Goal: Information Seeking & Learning: Learn about a topic

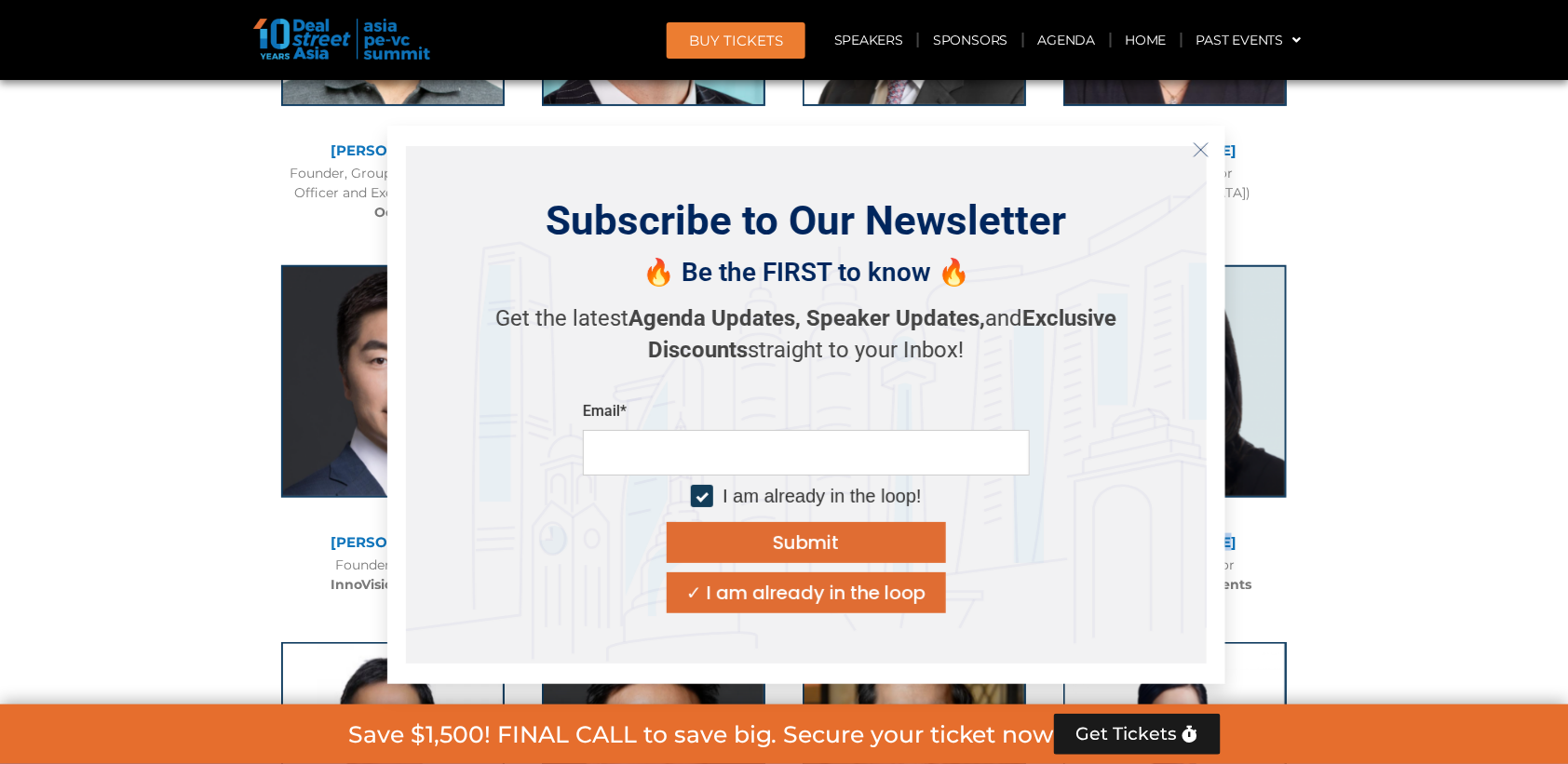
scroll to position [9180, 0]
click at [1206, 147] on icon "Close" at bounding box center [1200, 149] width 17 height 17
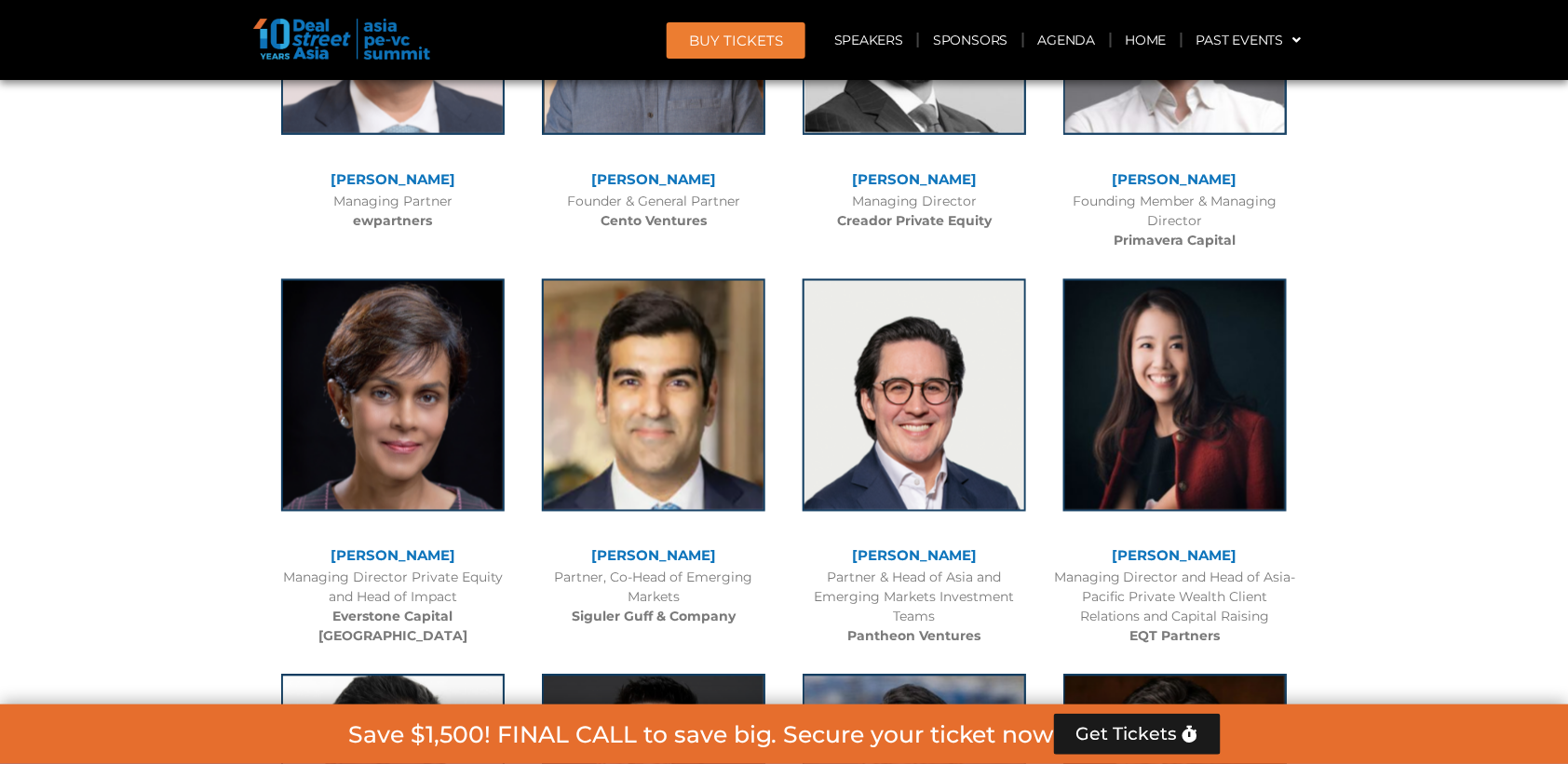
scroll to position [5406, 0]
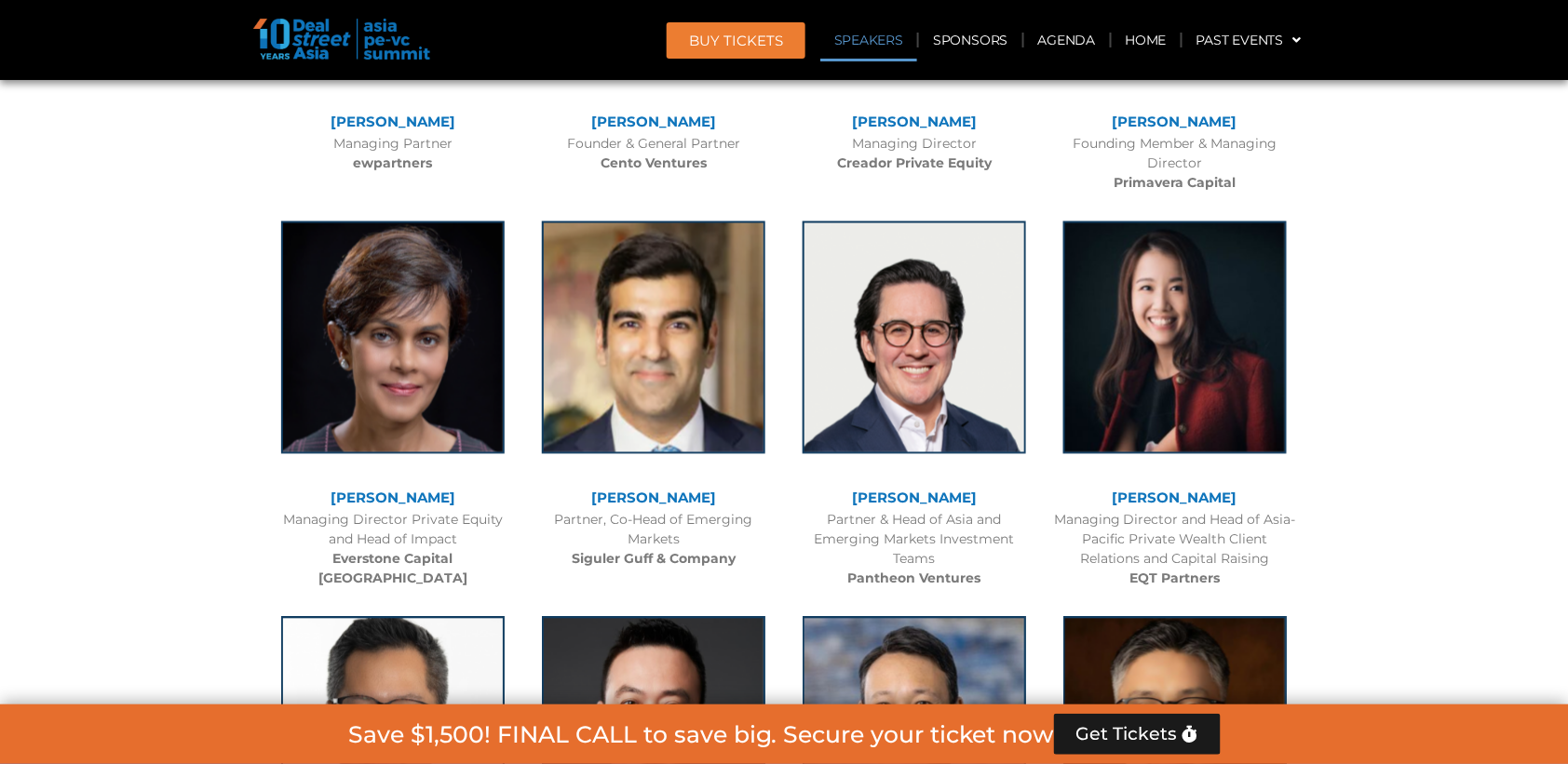
click at [890, 44] on link "Speakers" at bounding box center [868, 40] width 97 height 43
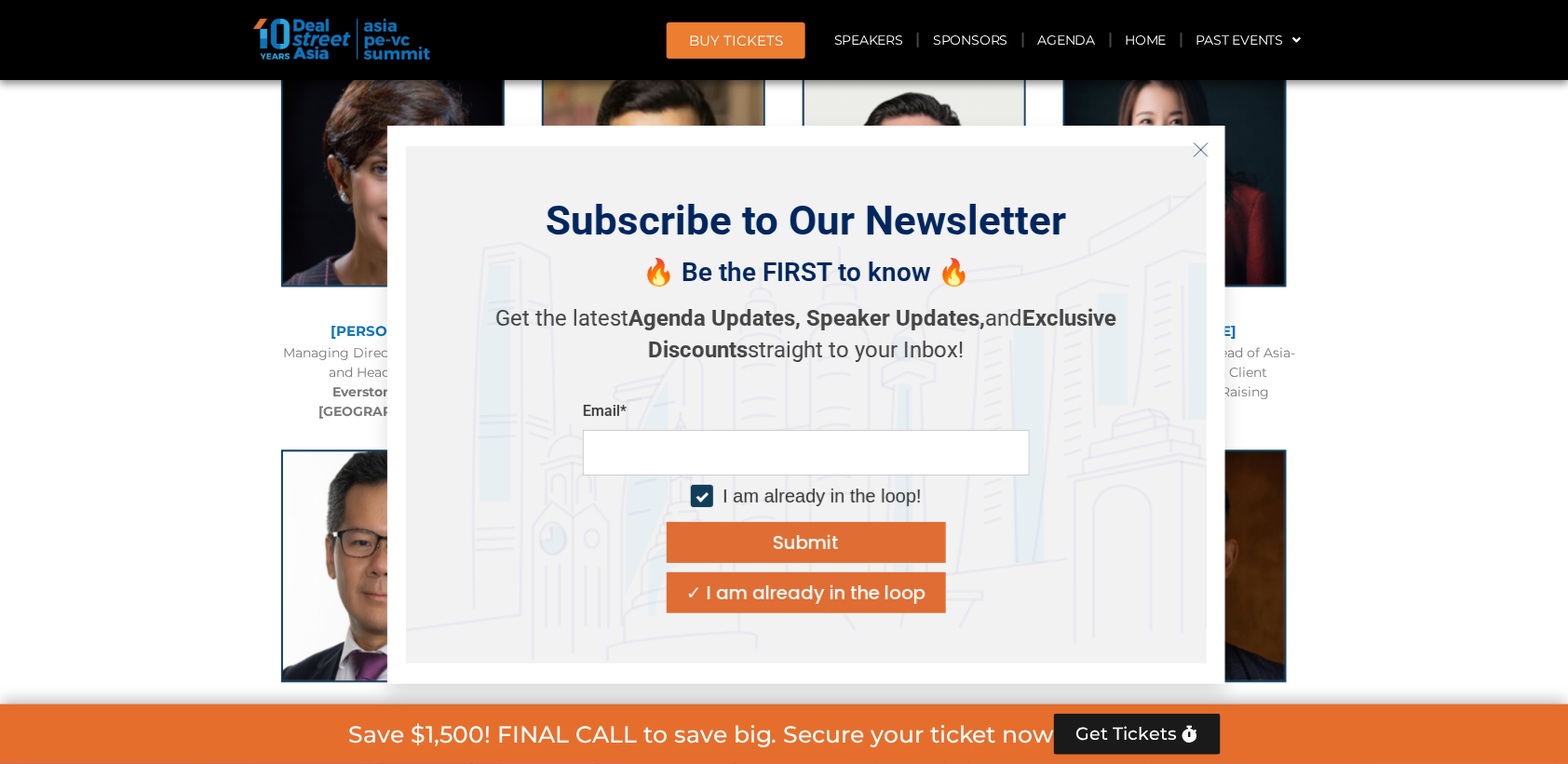
scroll to position [5615, 0]
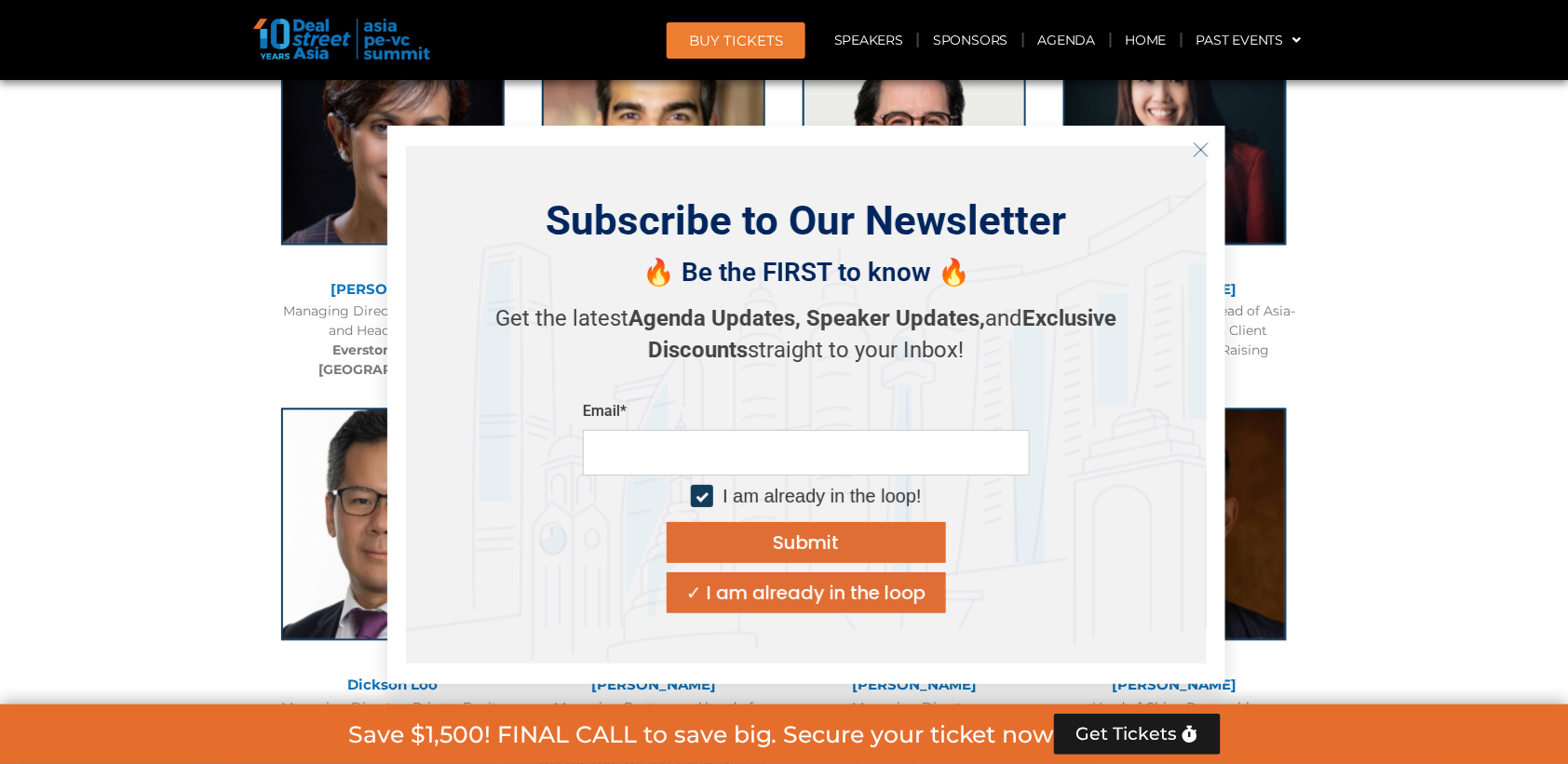
click at [1205, 148] on icon "Close" at bounding box center [1200, 149] width 17 height 17
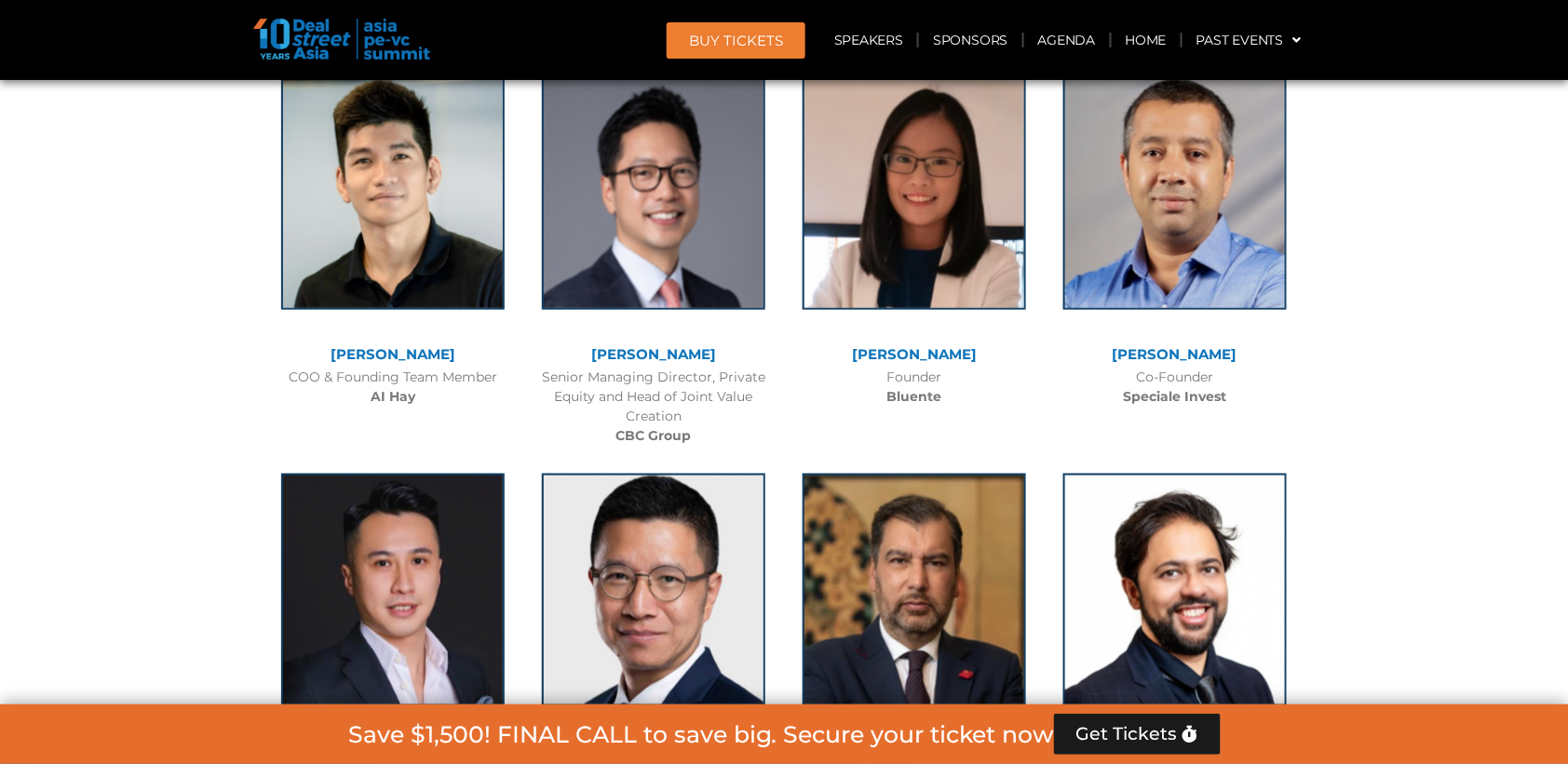
scroll to position [11599, 0]
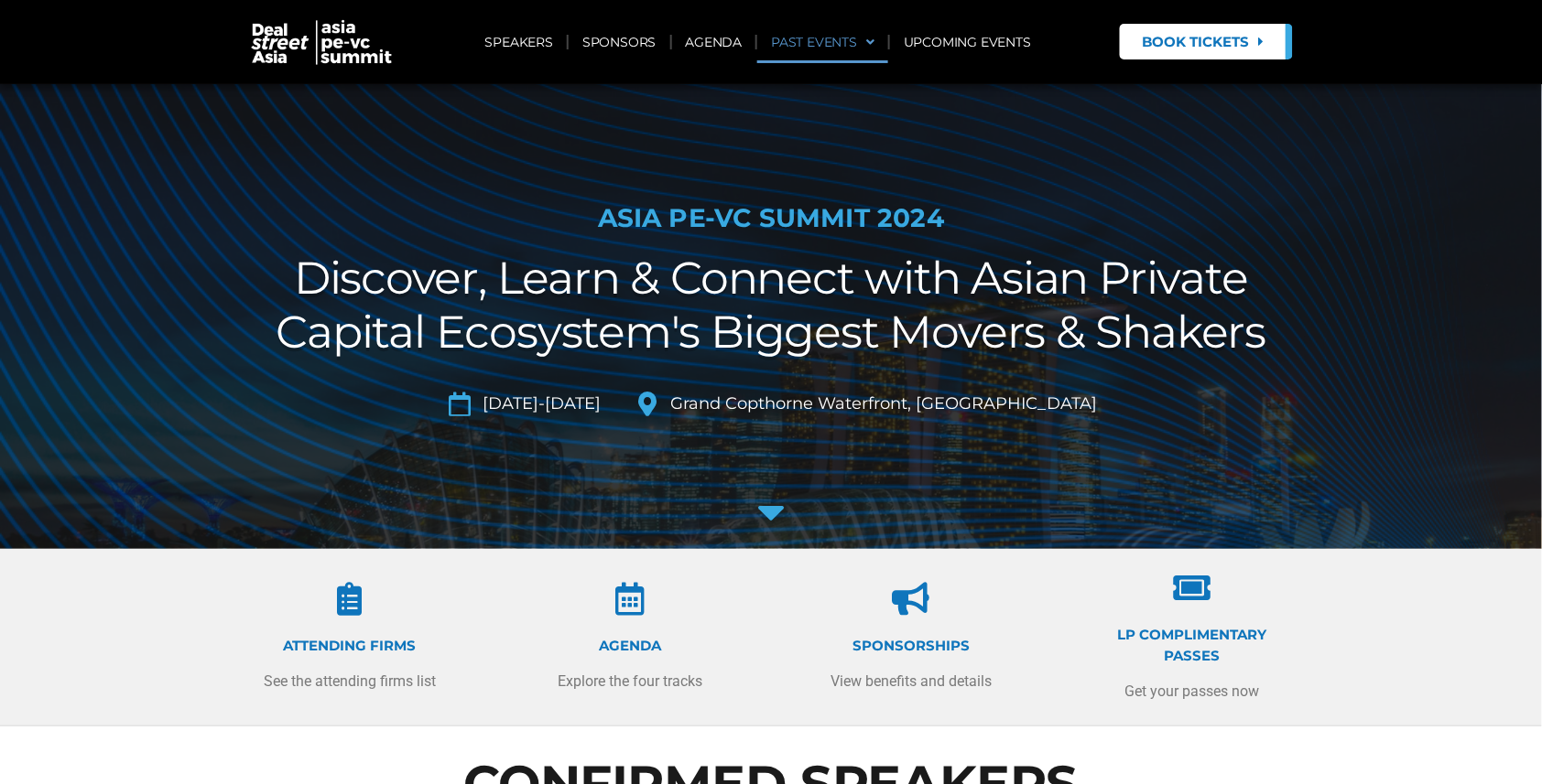
click at [868, 40] on span at bounding box center [866, 42] width 17 height 31
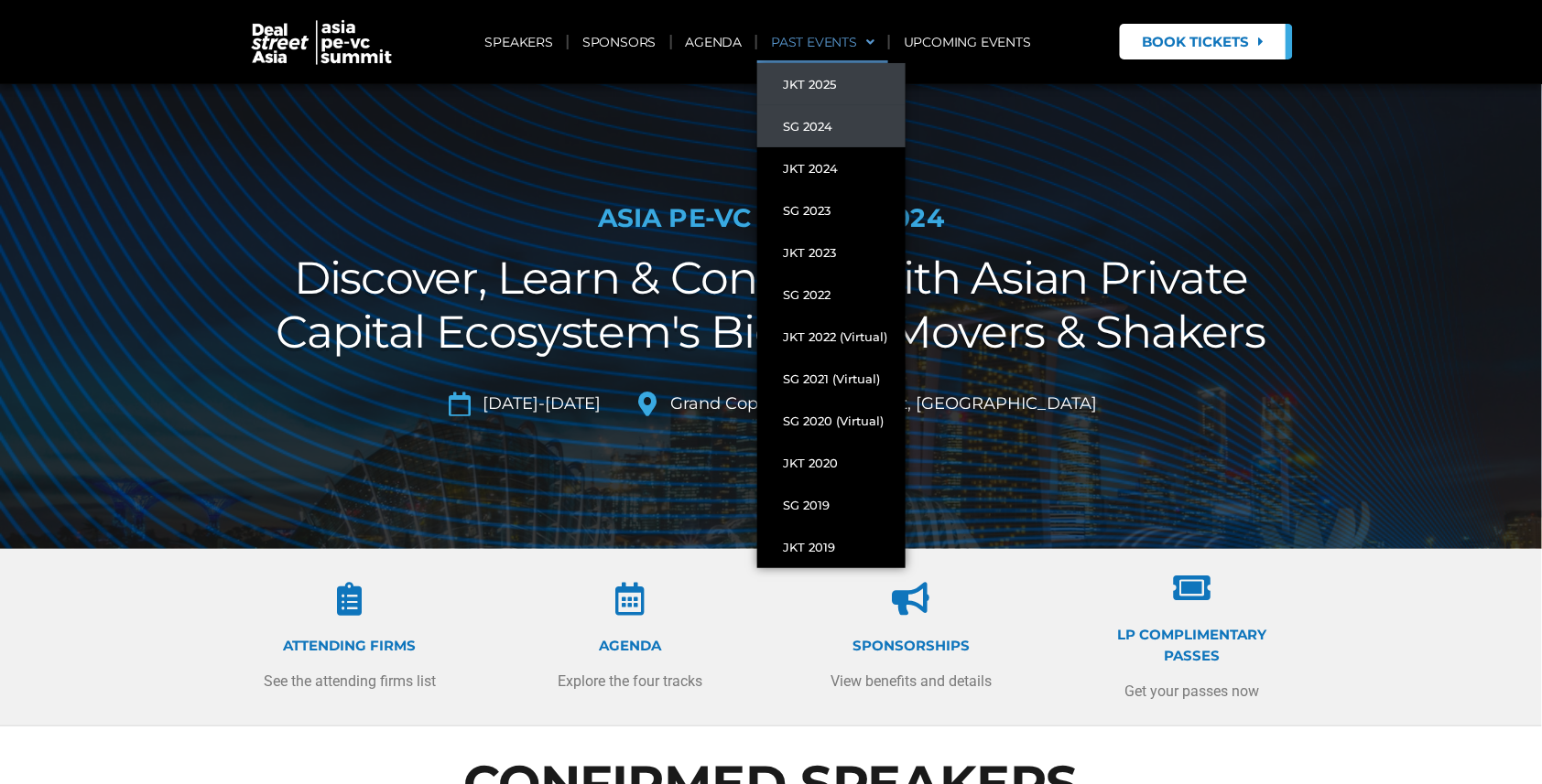
click at [831, 81] on link "JKT 2025" at bounding box center [832, 85] width 148 height 42
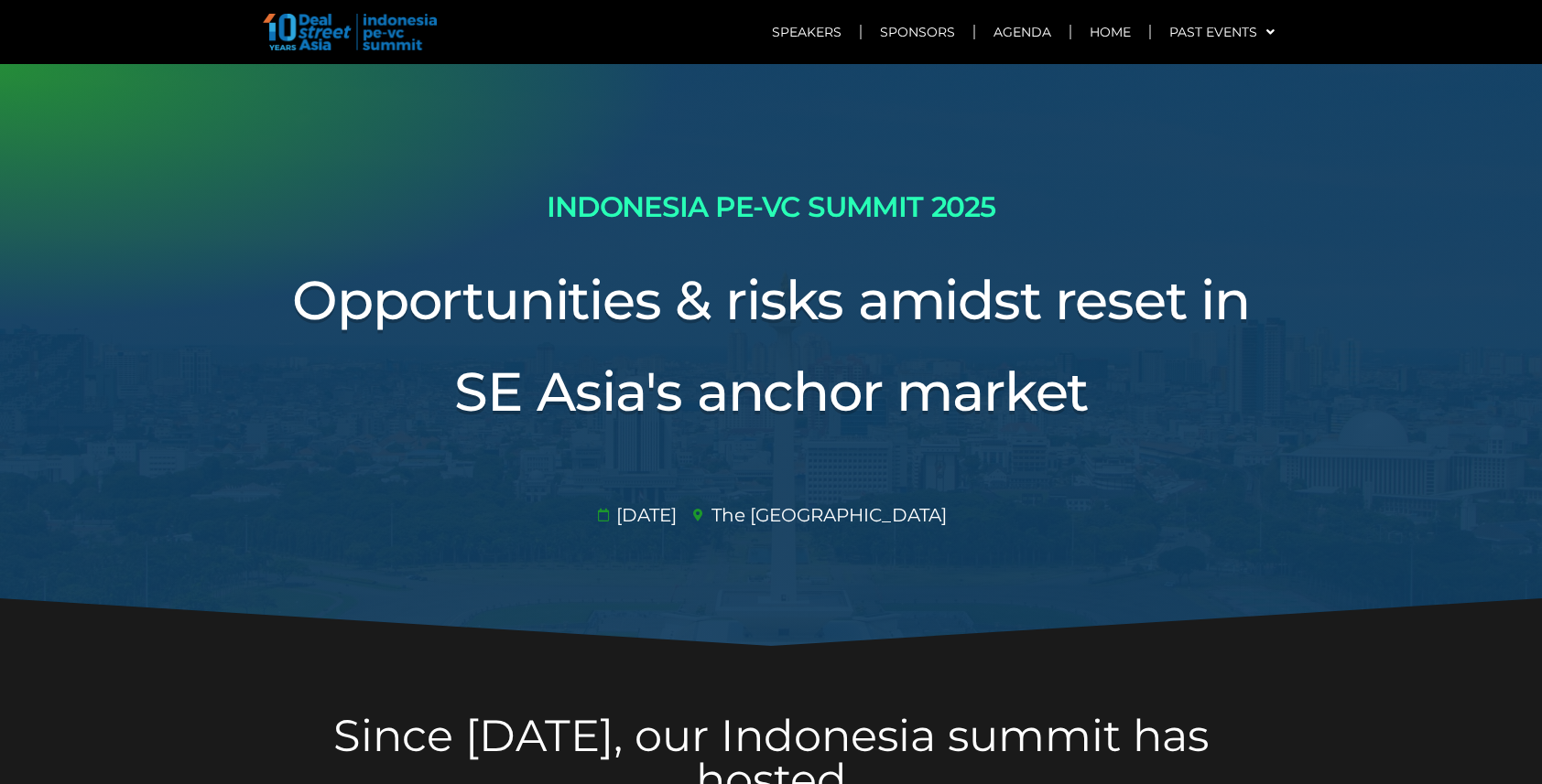
click at [1024, 32] on link "Agenda" at bounding box center [1022, 32] width 94 height 42
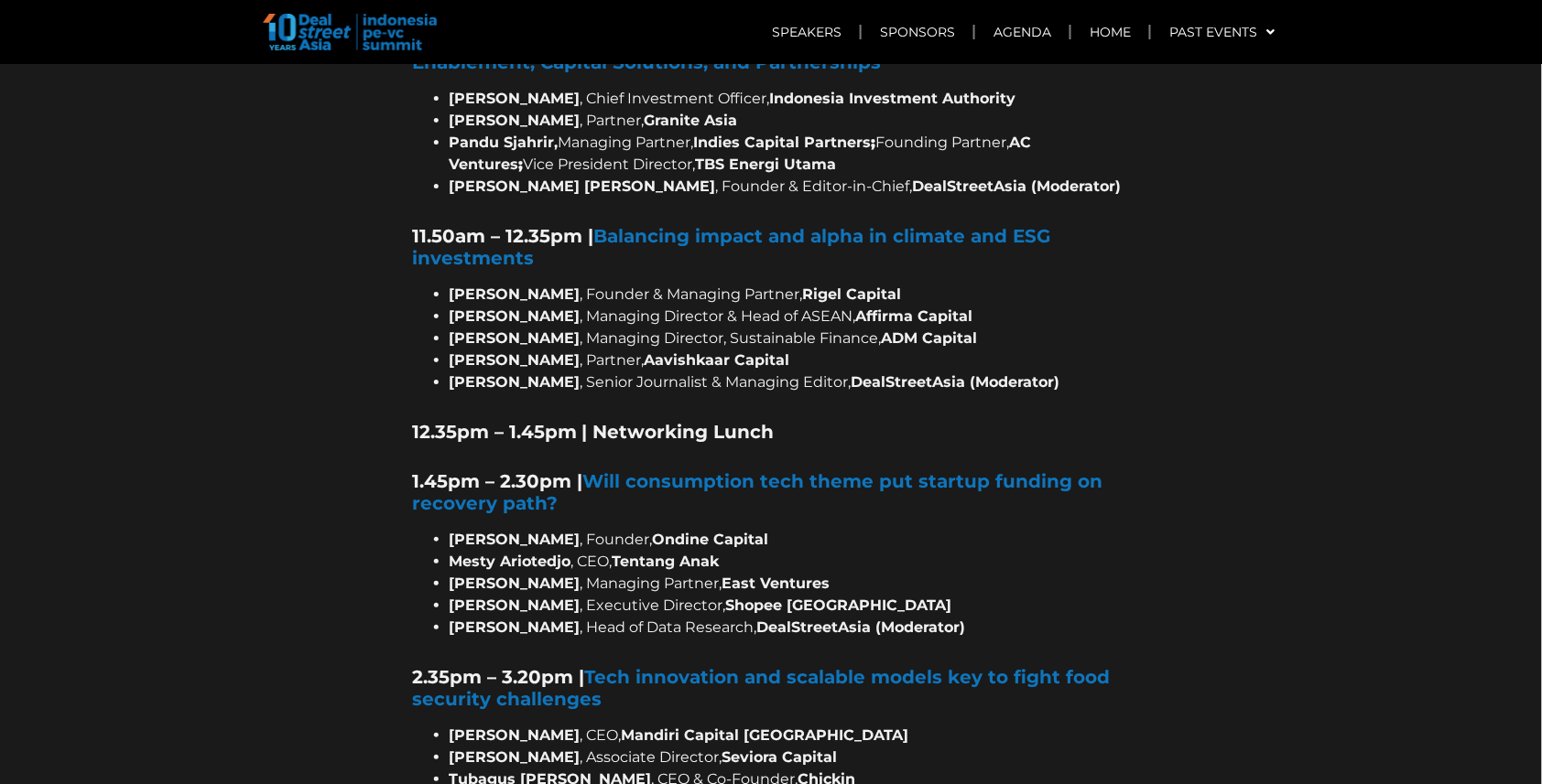
scroll to position [2059, 0]
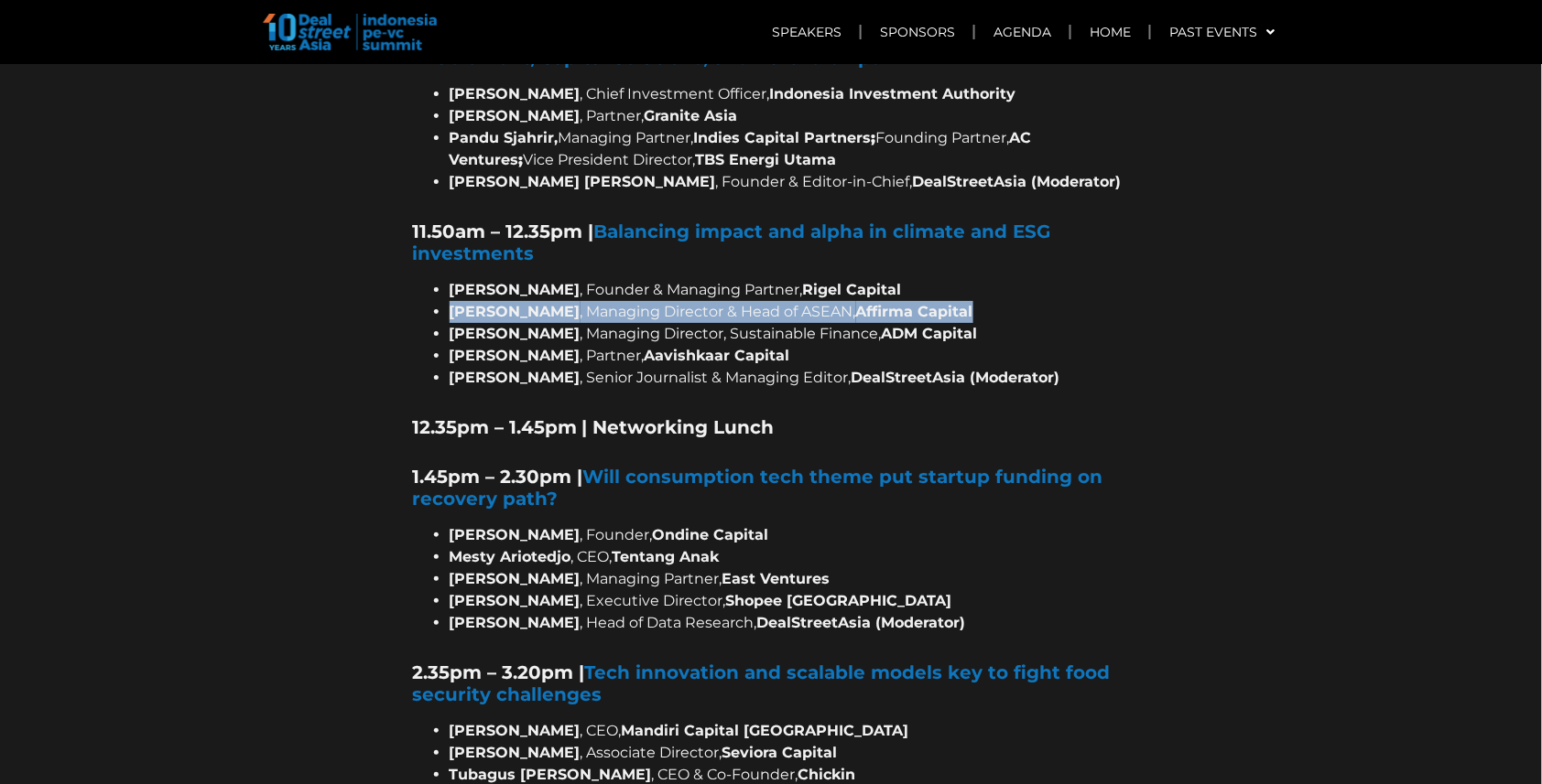
drag, startPoint x: 450, startPoint y: 233, endPoint x: 1022, endPoint y: 235, distance: 572.0
click at [1022, 301] on li "Winston Mandrawa , Managing Director & Head of ASEAN, Affirma Capital" at bounding box center [790, 311] width 681 height 22
copy li "Winston Mandrawa , Managing Director & Head of ASEAN, Affirma Capital"
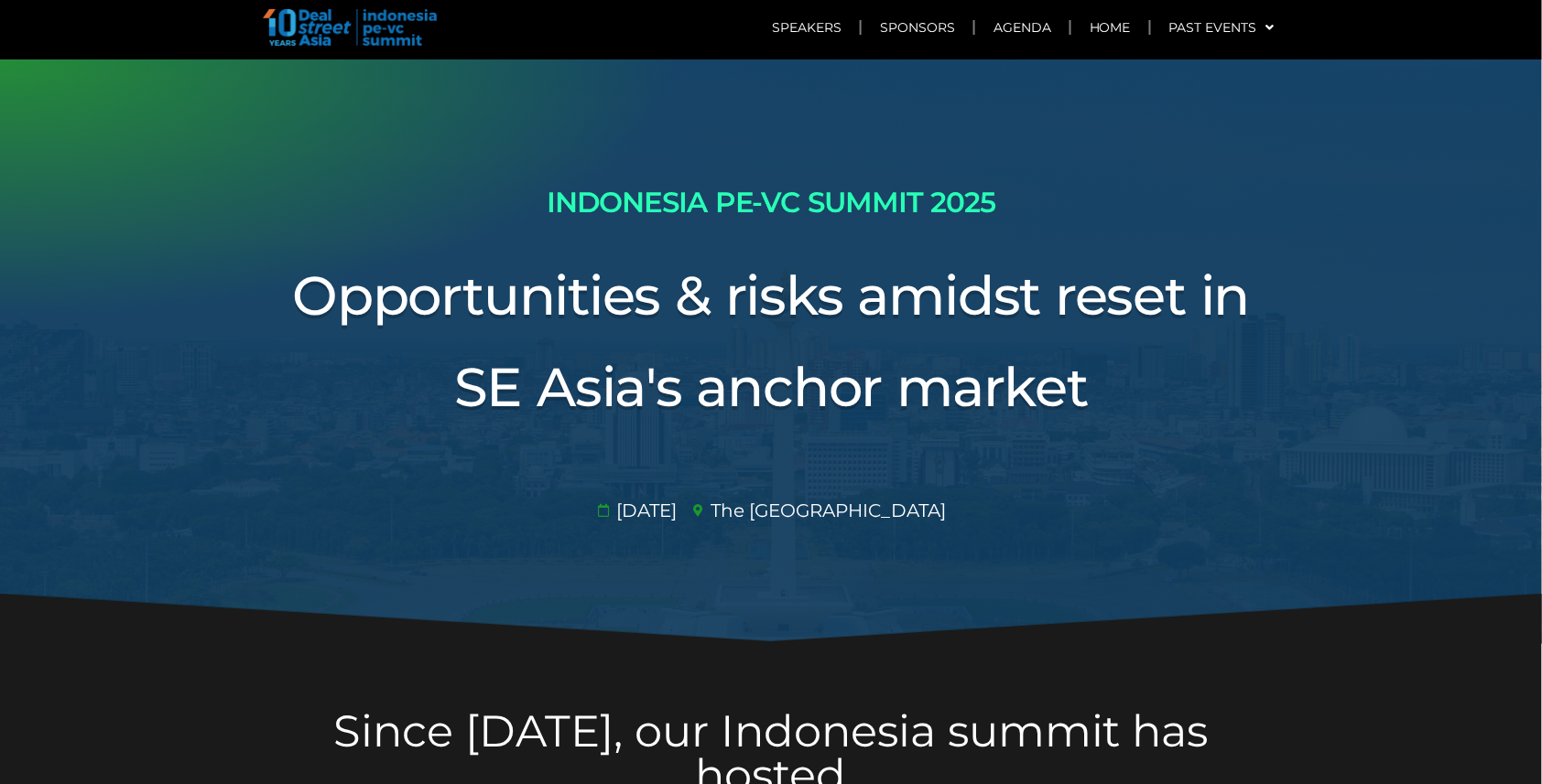
scroll to position [0, 0]
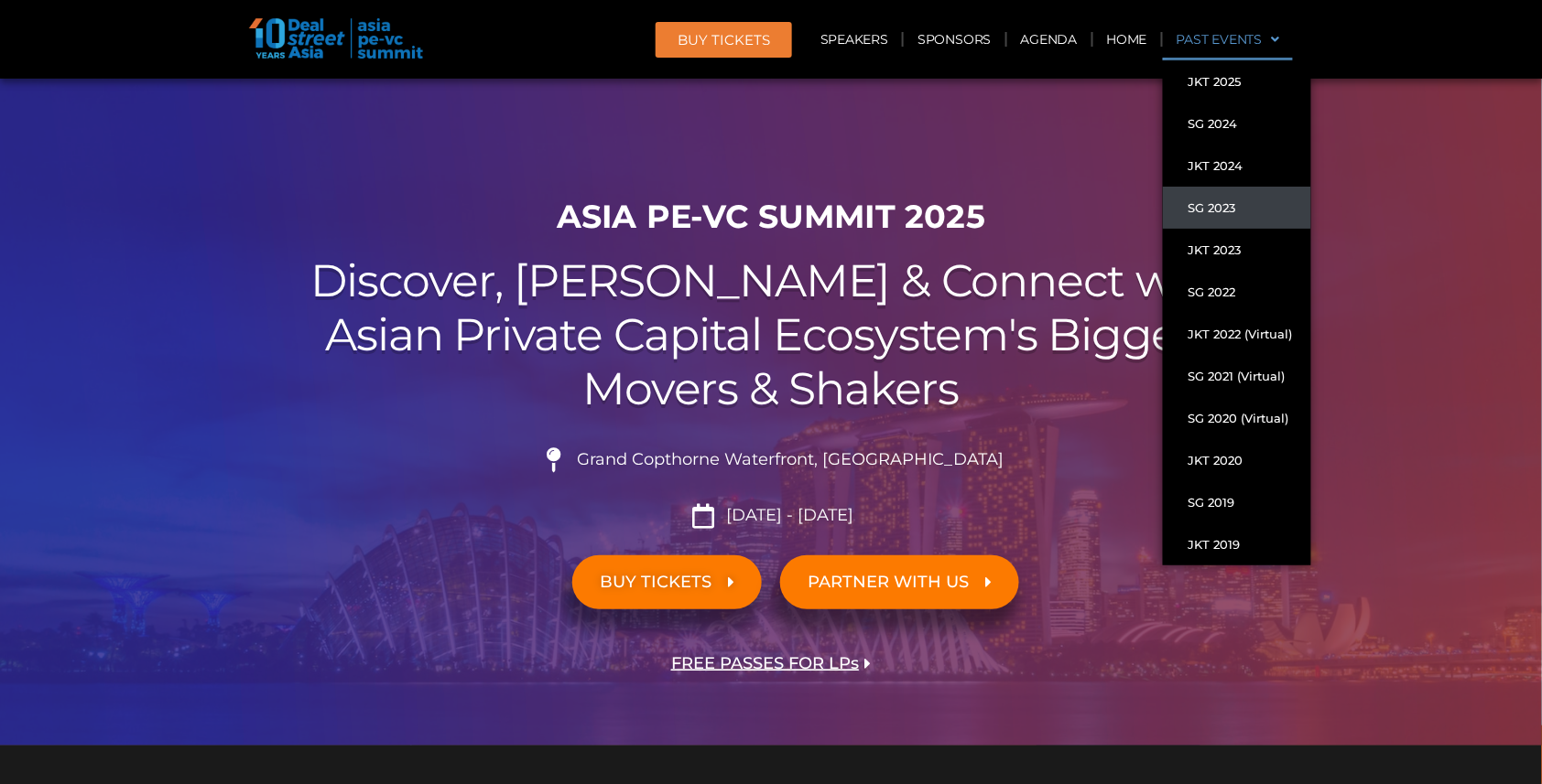
click at [1211, 209] on link "SG 2023" at bounding box center [1237, 208] width 148 height 42
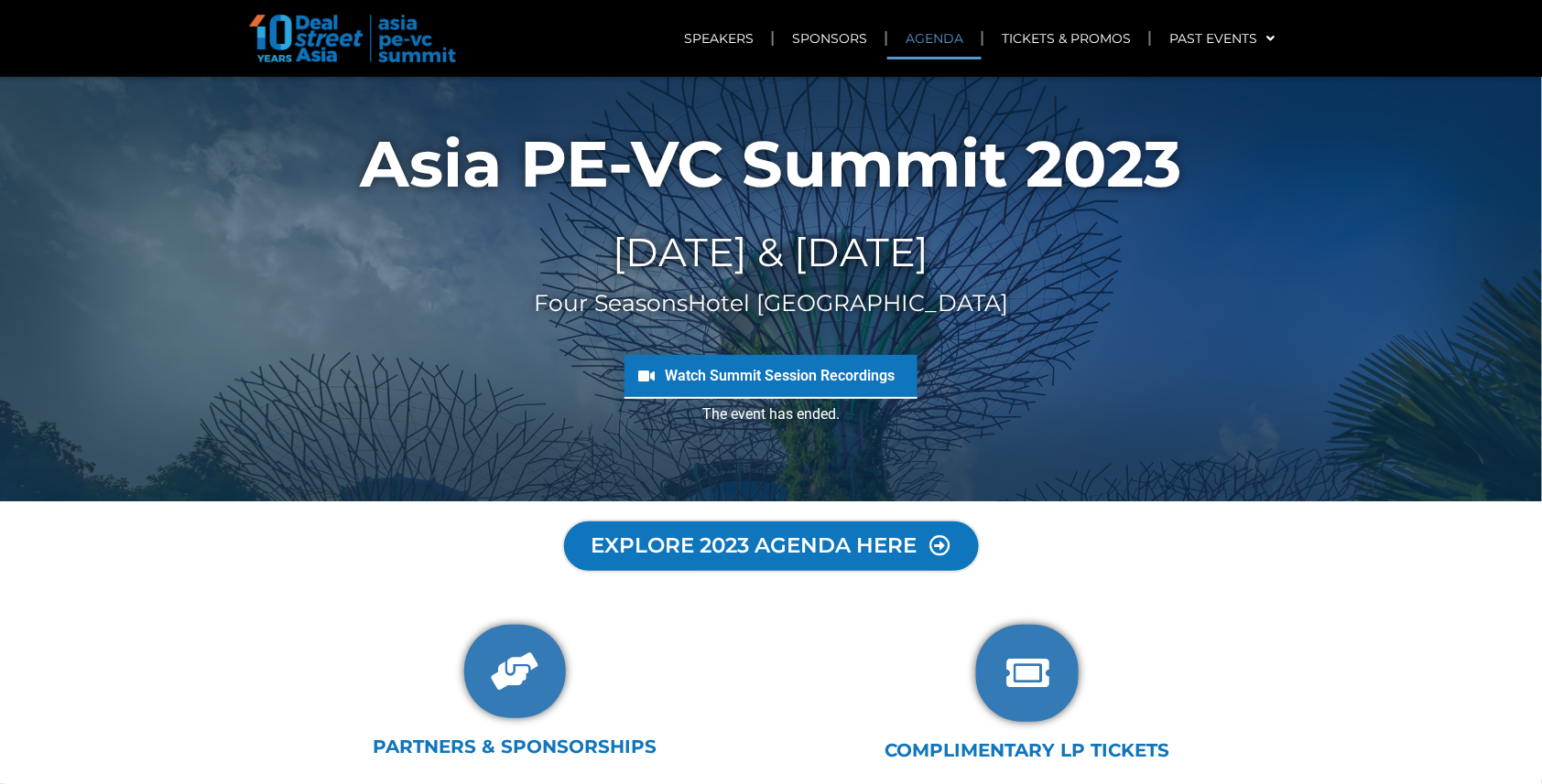
click at [954, 35] on link "AGENDA" at bounding box center [934, 38] width 94 height 42
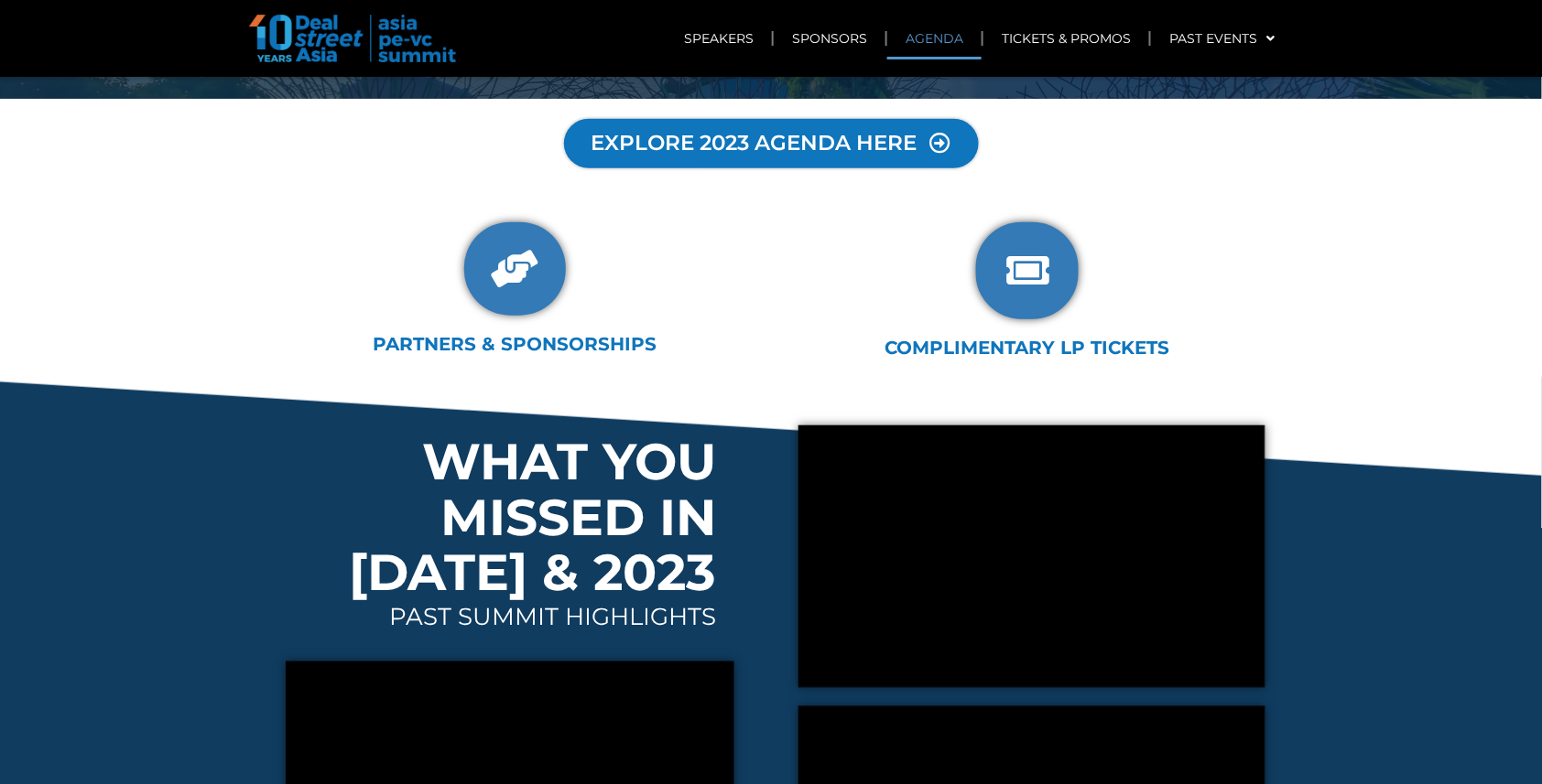
scroll to position [429, 0]
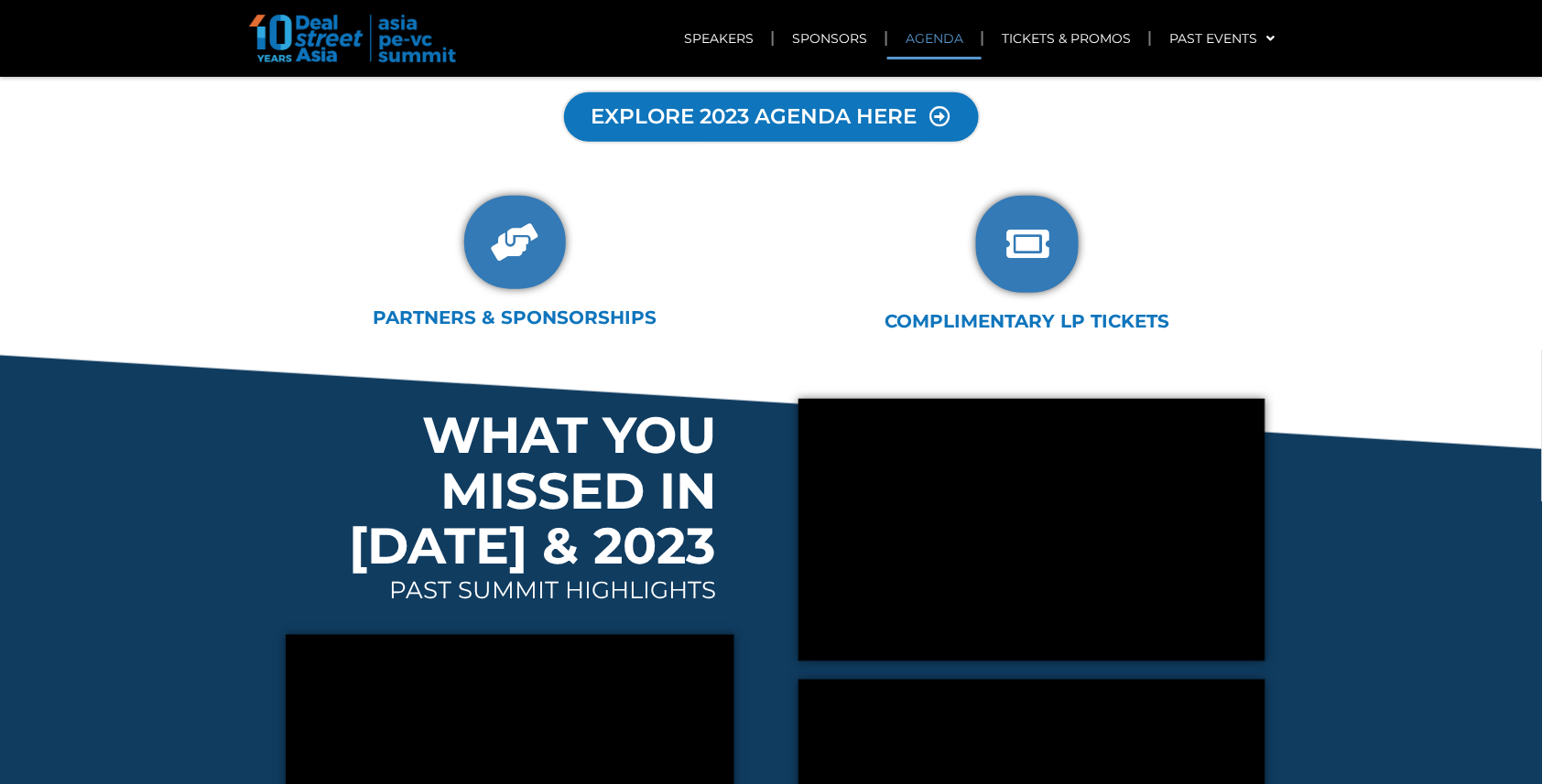
click at [777, 113] on span "EXPLORE 2023 AGENDA HERE" at bounding box center [754, 116] width 326 height 22
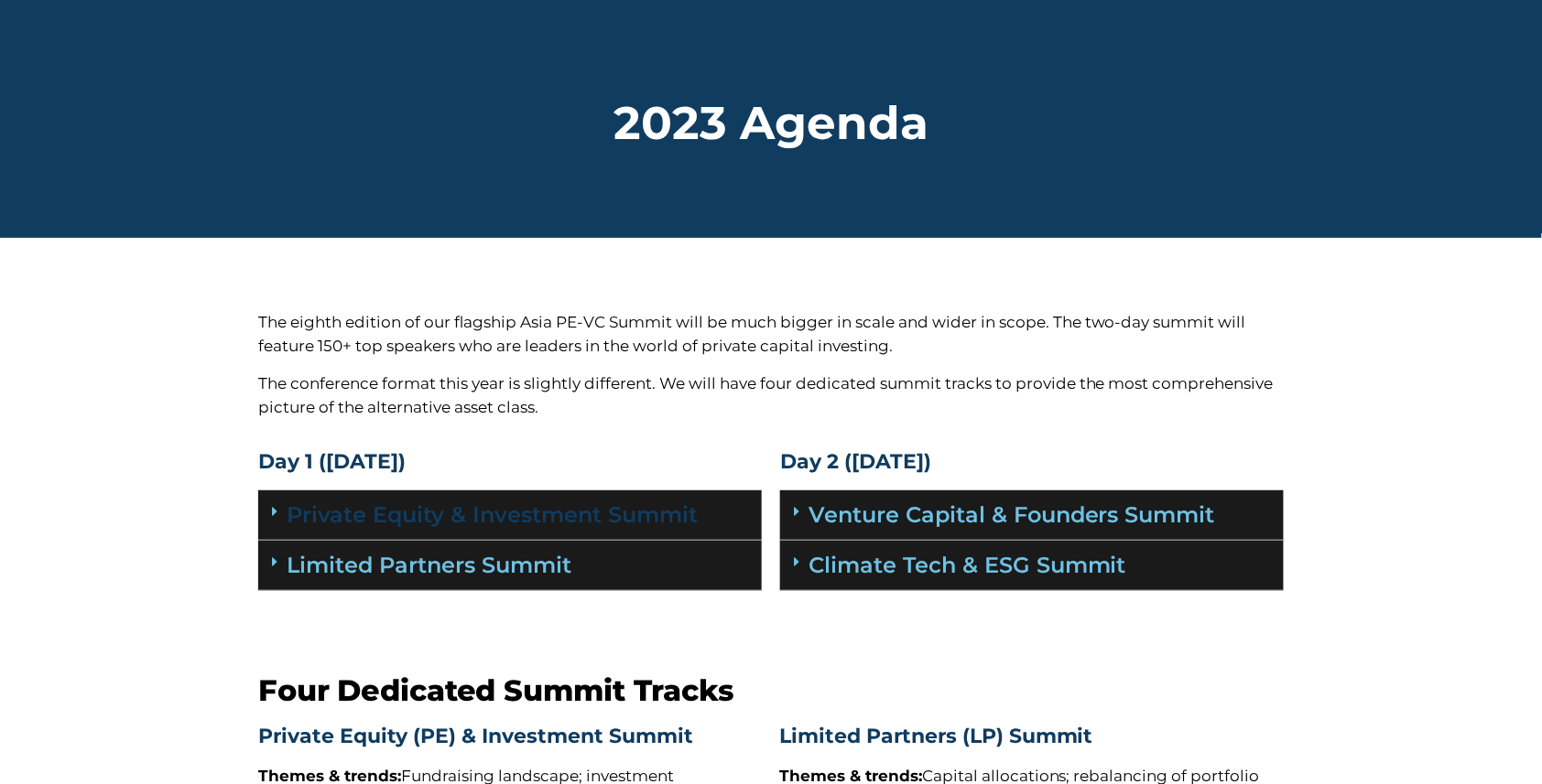
click at [537, 509] on link "Private Equity & Investment Summit" at bounding box center [492, 515] width 411 height 27
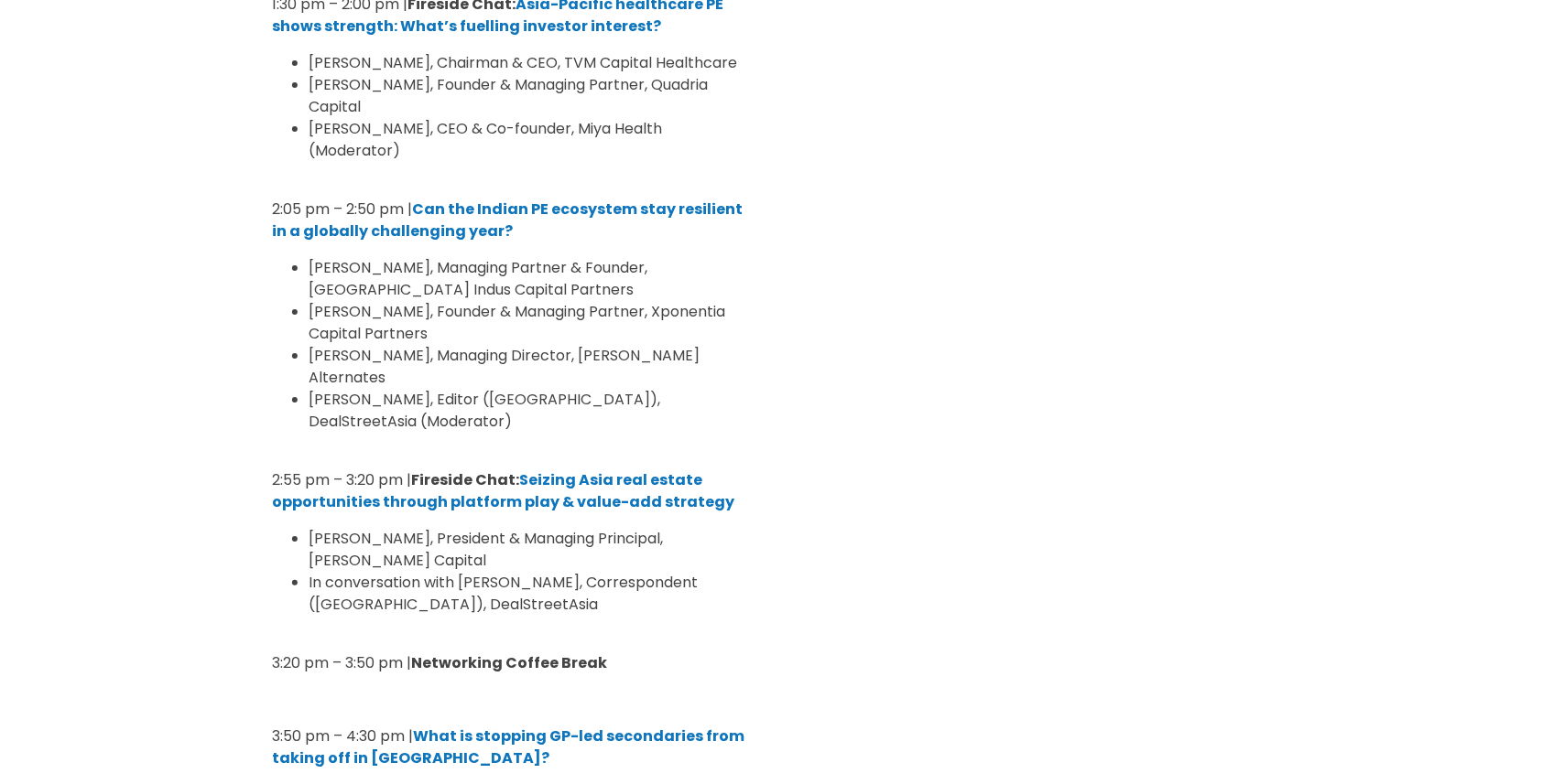
scroll to position [1900, 0]
drag, startPoint x: 311, startPoint y: 244, endPoint x: 393, endPoint y: 248, distance: 82.1
click at [393, 257] on span "Mayur Sirdesai, Managing Partner & Founder, Somerset Indus Capital Partners" at bounding box center [478, 278] width 338 height 43
drag, startPoint x: 312, startPoint y: 328, endPoint x: 412, endPoint y: 331, distance: 100.0
click at [412, 344] on span "Vijay Dhanuka, Managing Director, Motilal Oswal Alternates" at bounding box center [504, 365] width 391 height 43
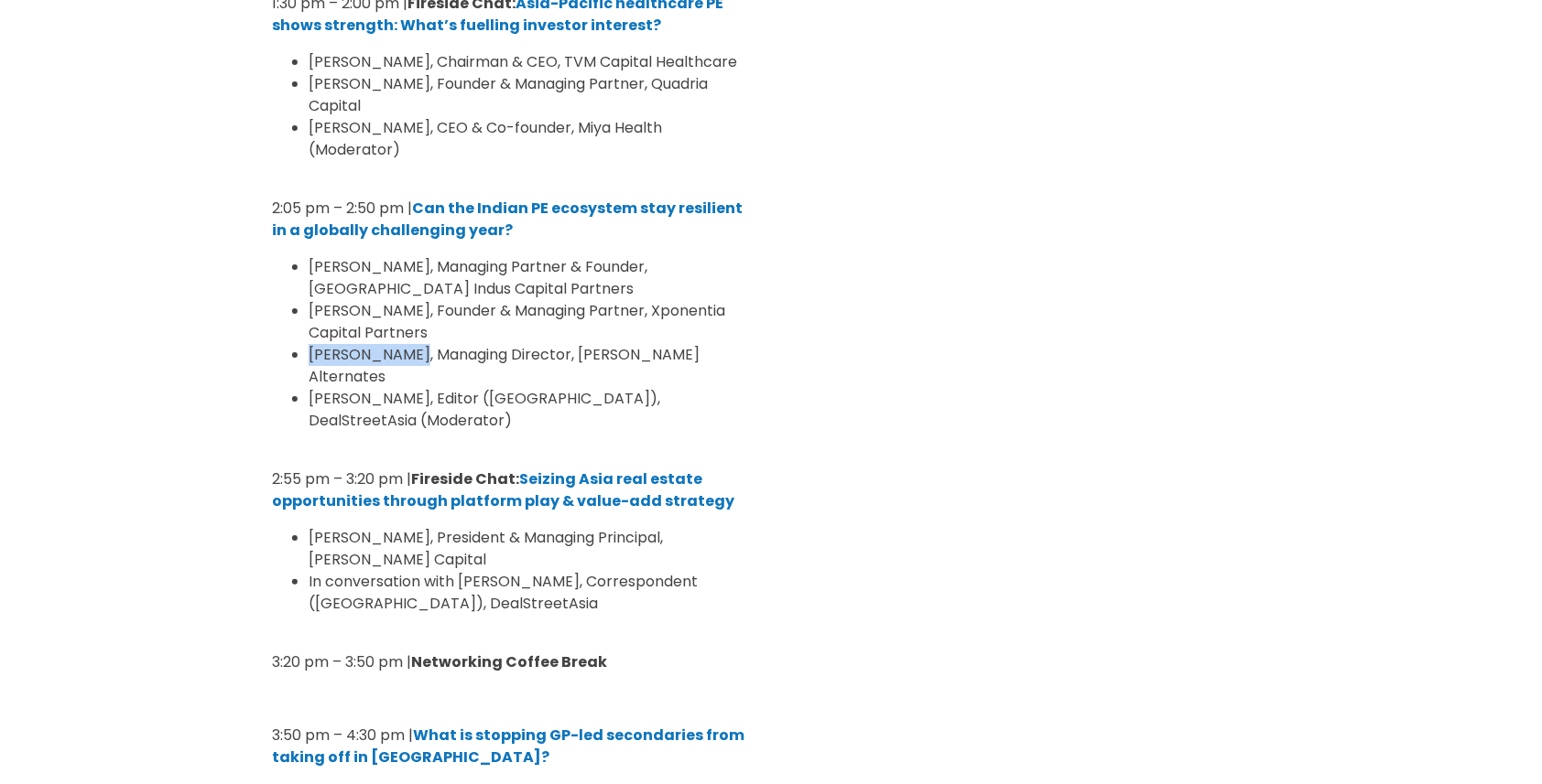
copy span "[PERSON_NAME]"
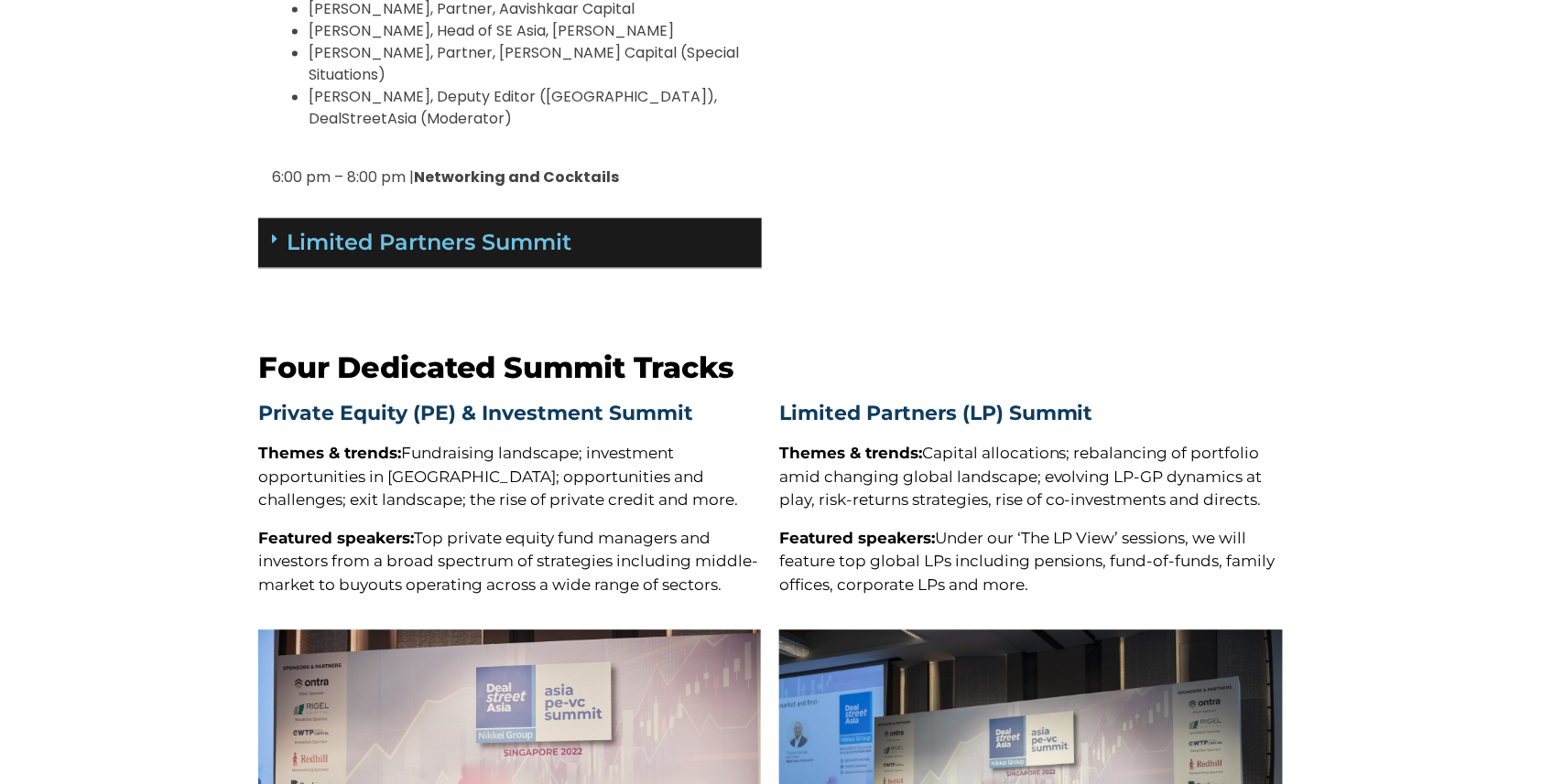
scroll to position [3272, 0]
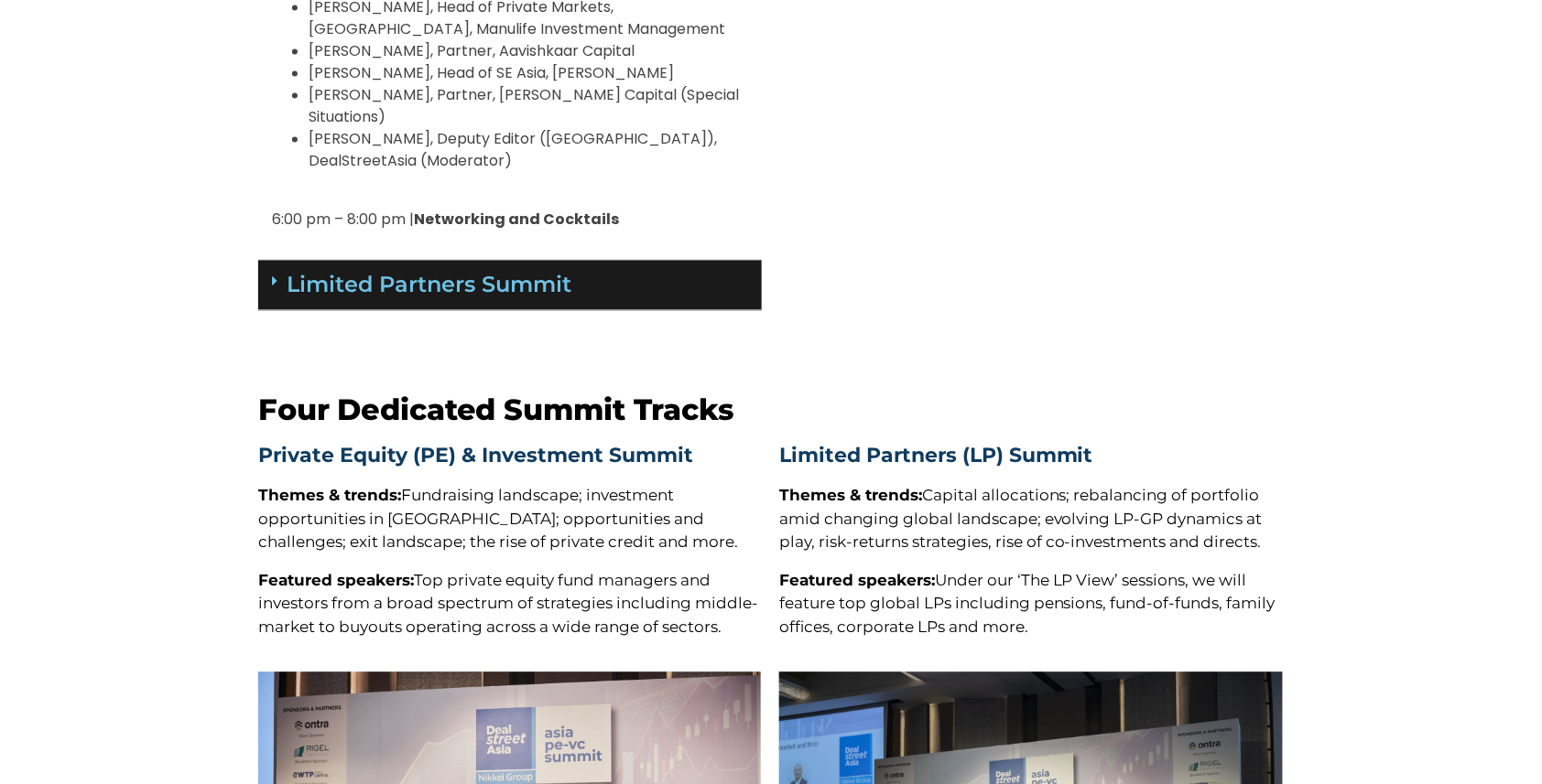
click at [607, 260] on div "Limited Partners Summit" at bounding box center [510, 285] width 504 height 50
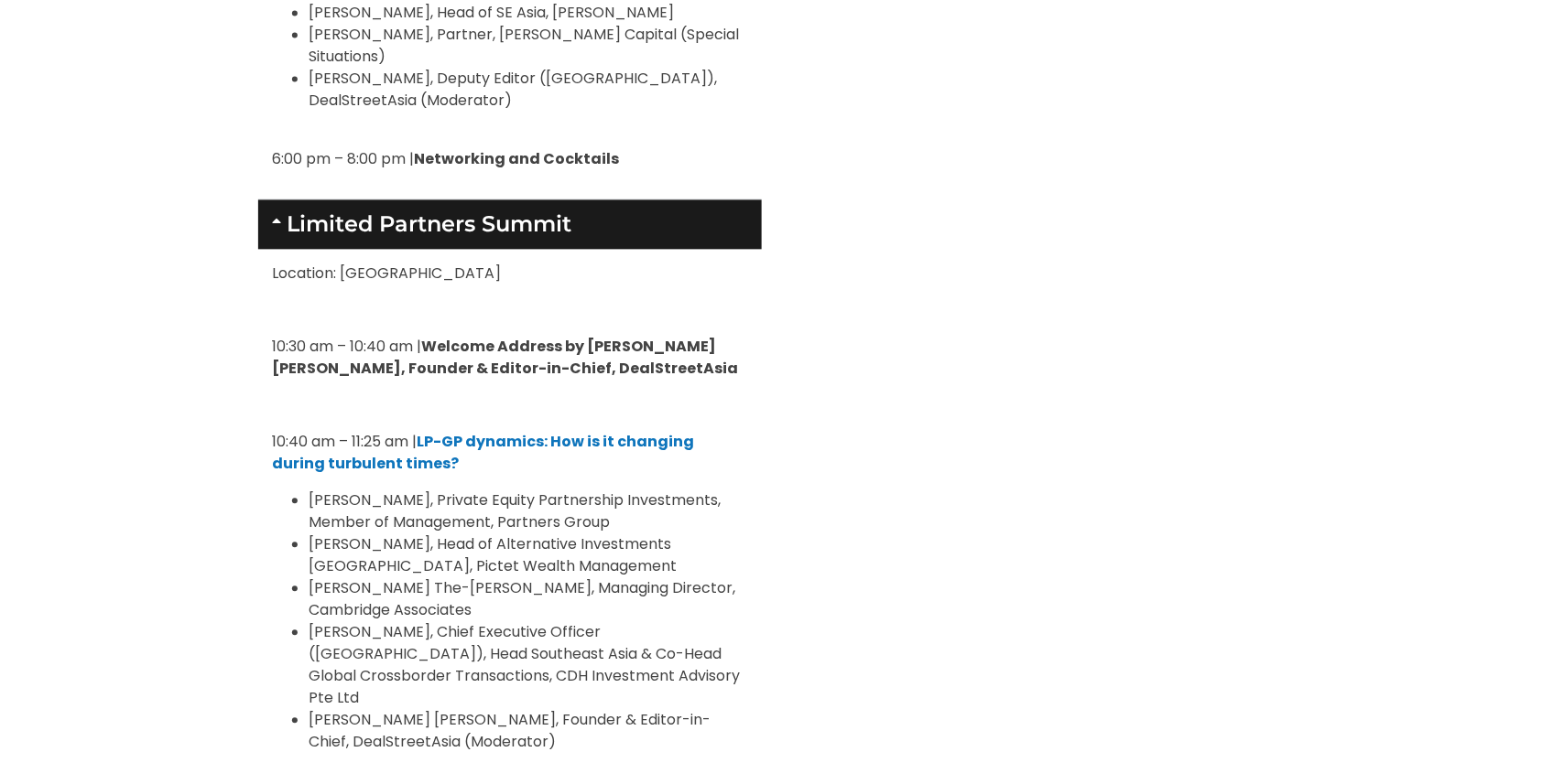
scroll to position [3341, 0]
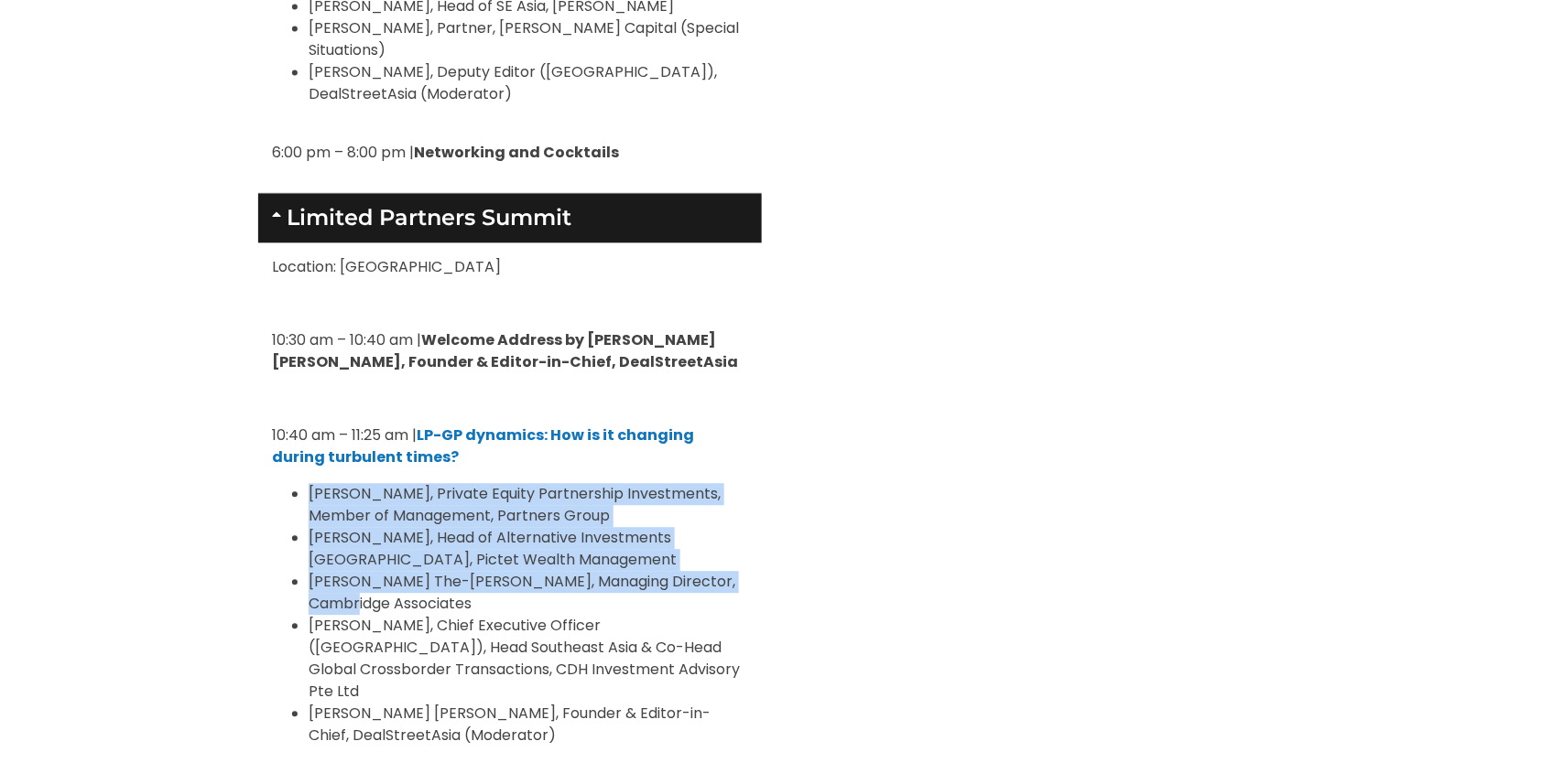
drag, startPoint x: 313, startPoint y: 347, endPoint x: 406, endPoint y: 453, distance: 141.0
click at [406, 483] on ul "Carl Rodrigues, Private Equity Partnership Investments, Member of Management, P…" at bounding box center [510, 615] width 476 height 263
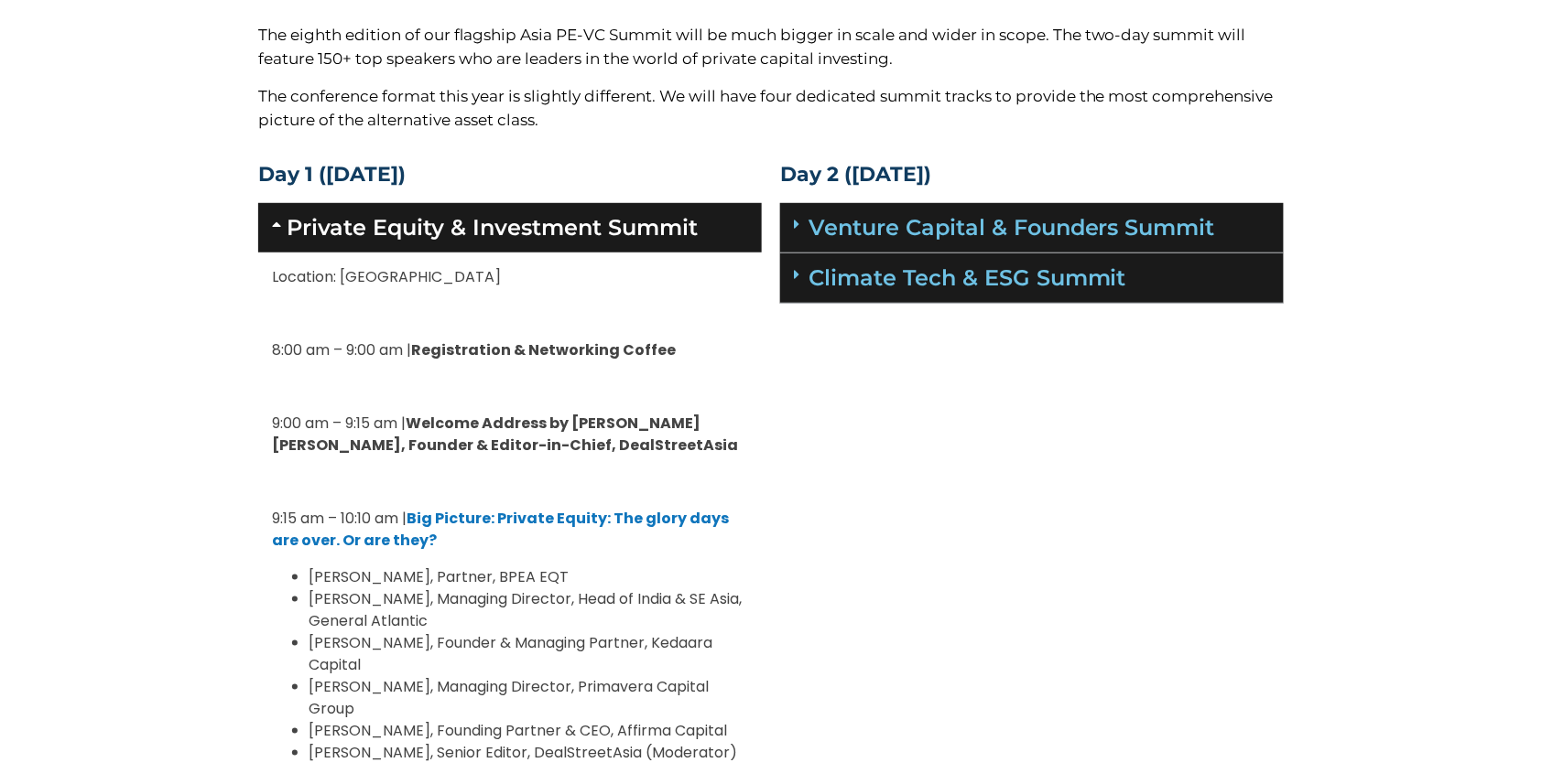
scroll to position [173, 0]
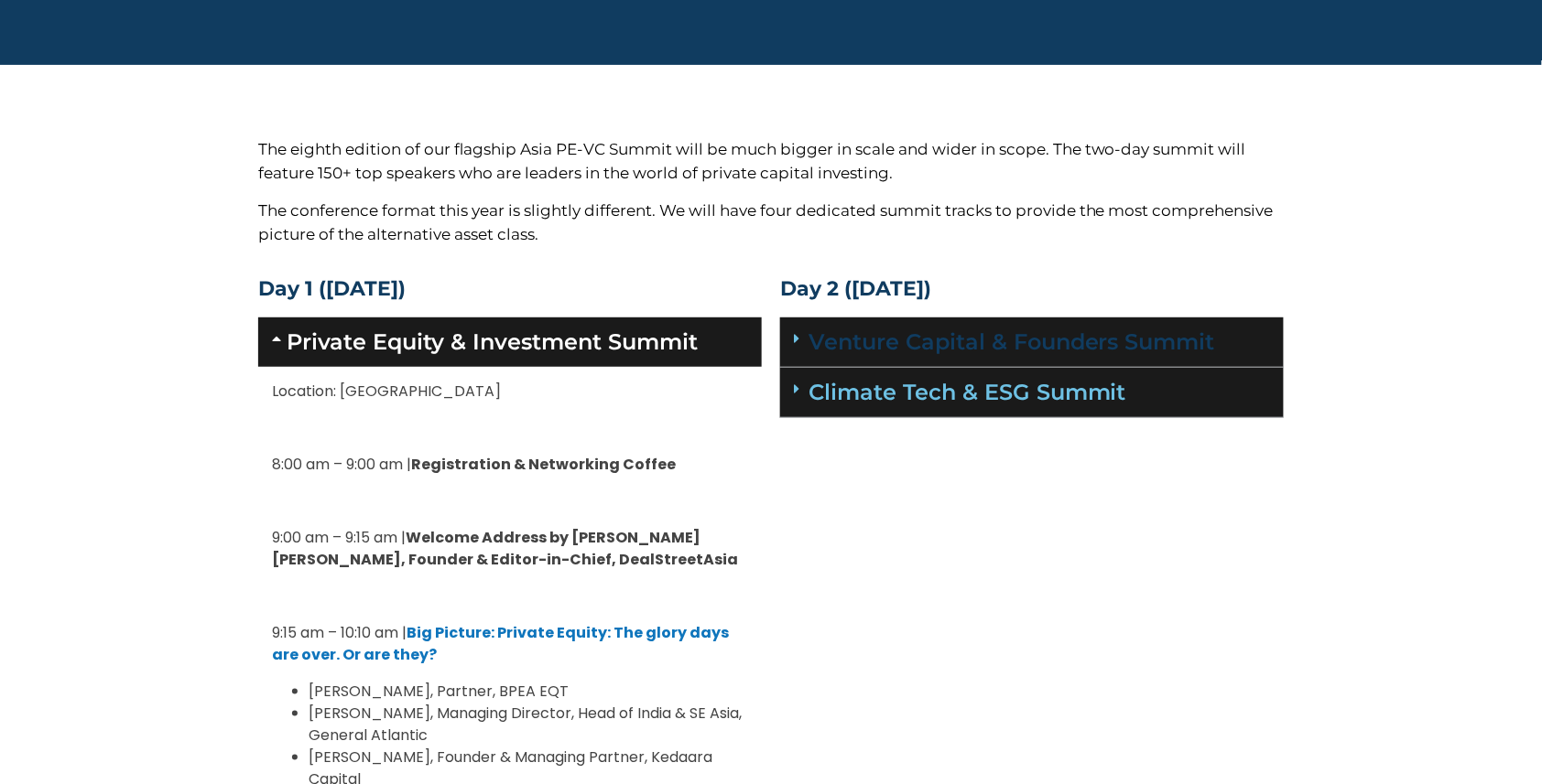
click at [1089, 333] on link "Venture Capital & Founders​ Summit" at bounding box center [1011, 342] width 407 height 27
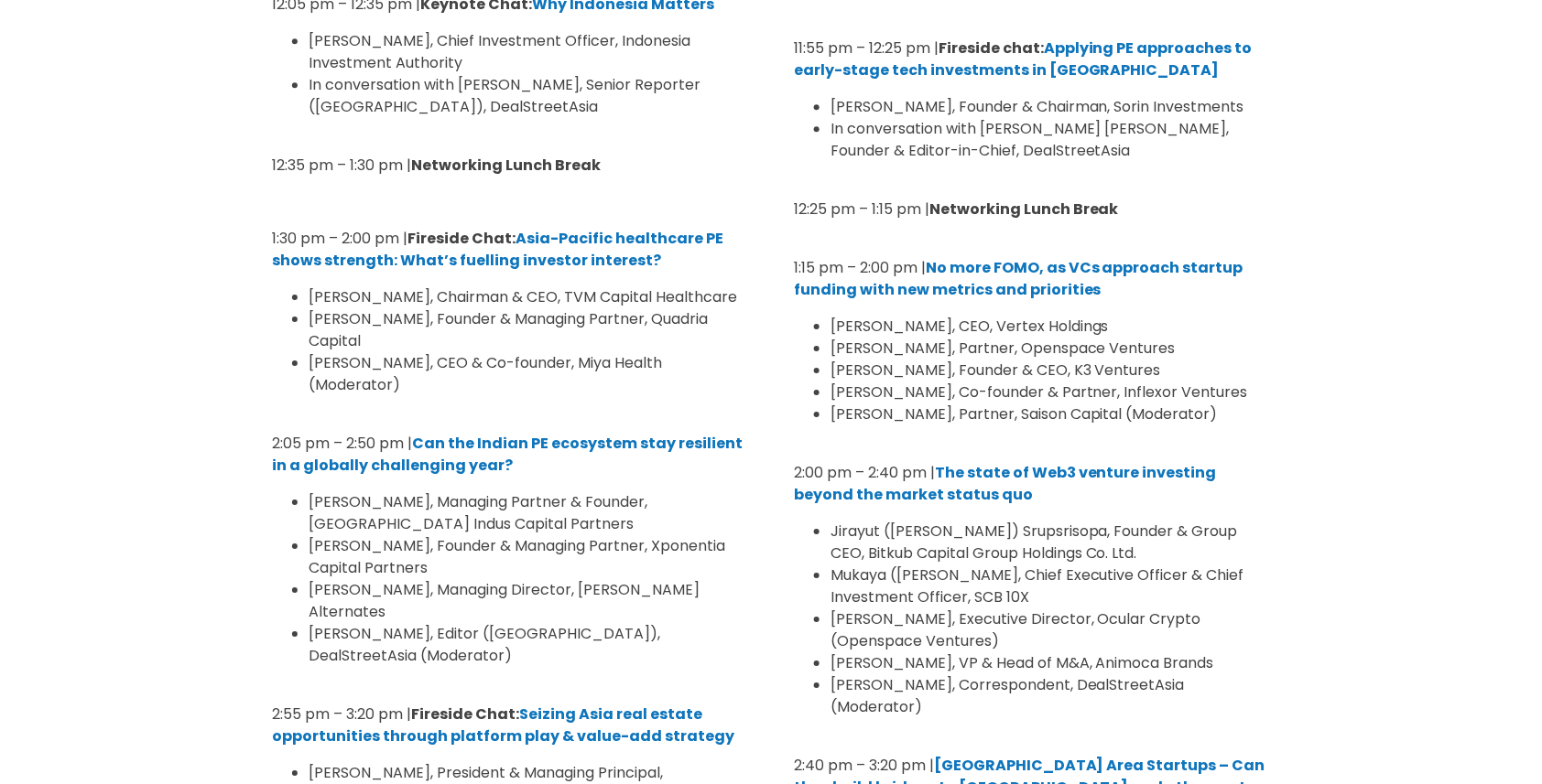
scroll to position [1666, 0]
drag, startPoint x: 833, startPoint y: 237, endPoint x: 1246, endPoint y: 279, distance: 415.1
click at [1246, 315] on ul "Chua Kee Lock, CEO, Vertex Holdings Jessica Huang Pouleur, Partner, Openspace V…" at bounding box center [1032, 370] width 476 height 110
copy ul "Chua Kee Lock, CEO, Vertex Holdings Jessica Huang Pouleur, Partner, Openspace V…"
click at [1256, 461] on p "2:00 pm – 2:40 pm | The state of Web3 venture investing beyond the market statu…" at bounding box center [1032, 483] width 476 height 44
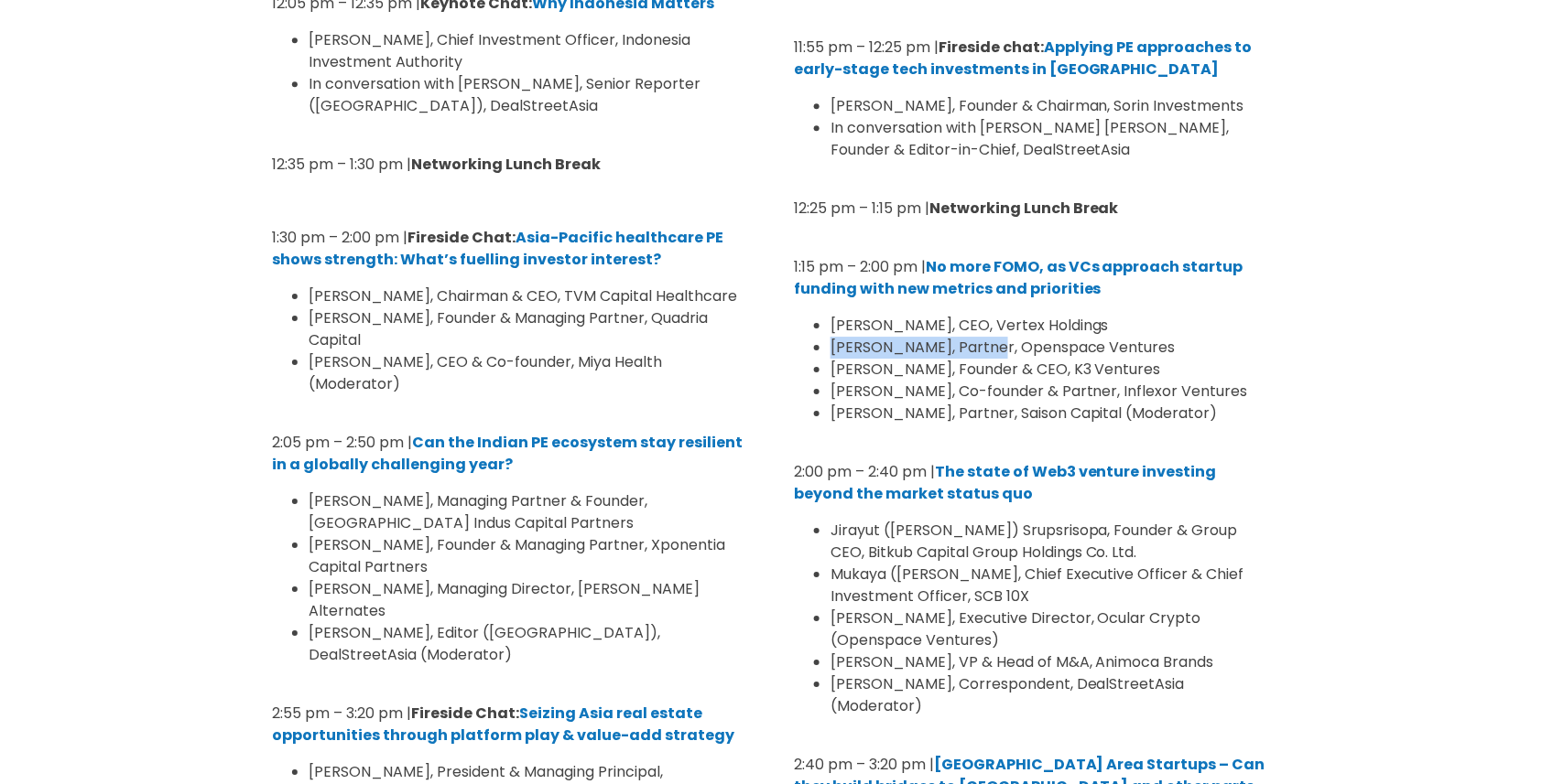
drag, startPoint x: 832, startPoint y: 264, endPoint x: 995, endPoint y: 260, distance: 163.0
click at [995, 337] on span "Jessica Huang Pouleur, Partner, Openspace Ventures" at bounding box center [1003, 348] width 345 height 21
copy span "[PERSON_NAME]"
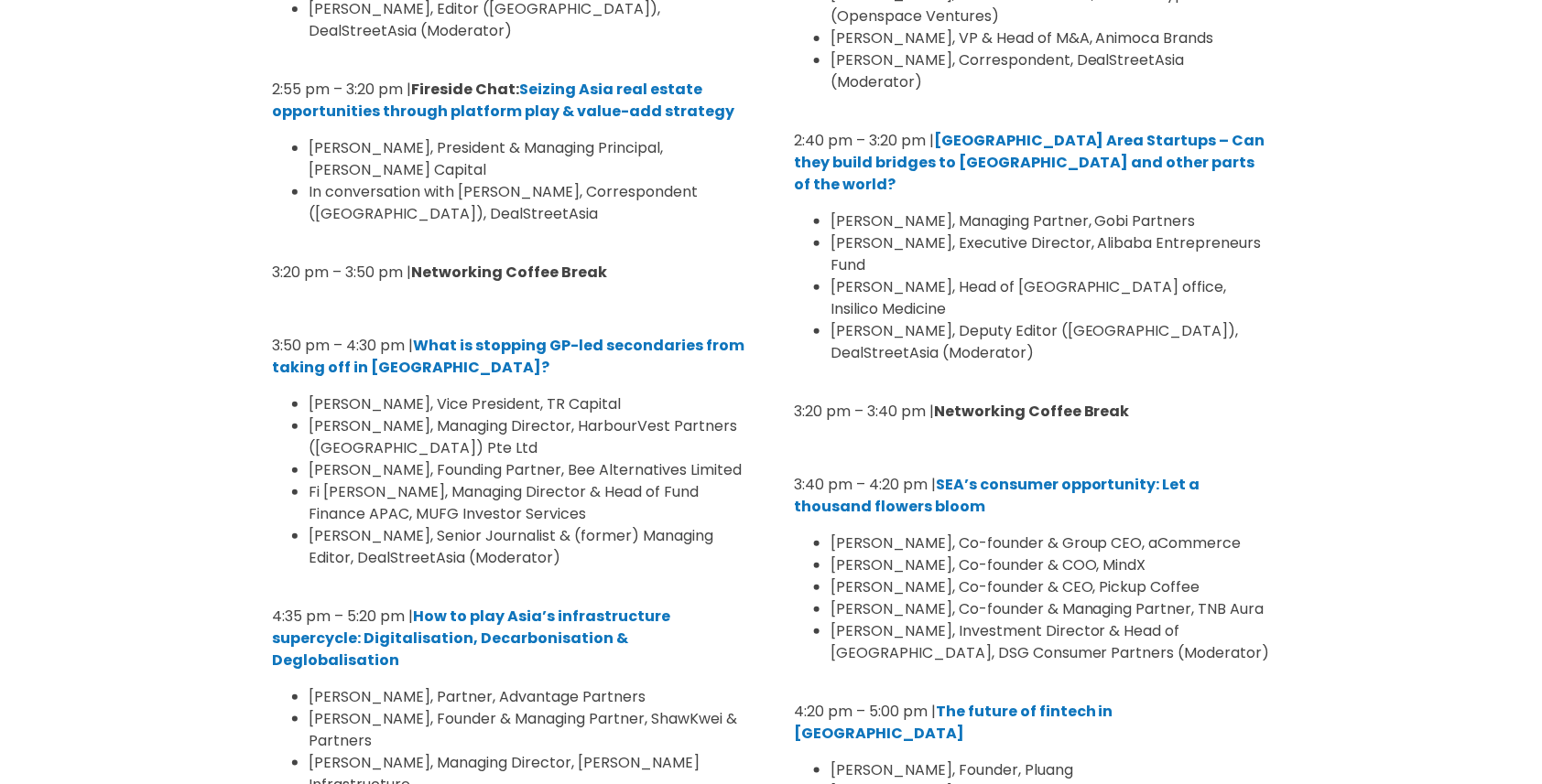
scroll to position [2291, 0]
drag, startPoint x: 832, startPoint y: 361, endPoint x: 937, endPoint y: 363, distance: 105.0
click at [937, 531] on span "Paul Srivorakul, Co-founder & Group CEO, aCommerce" at bounding box center [1036, 542] width 411 height 21
copy span "[PERSON_NAME]"
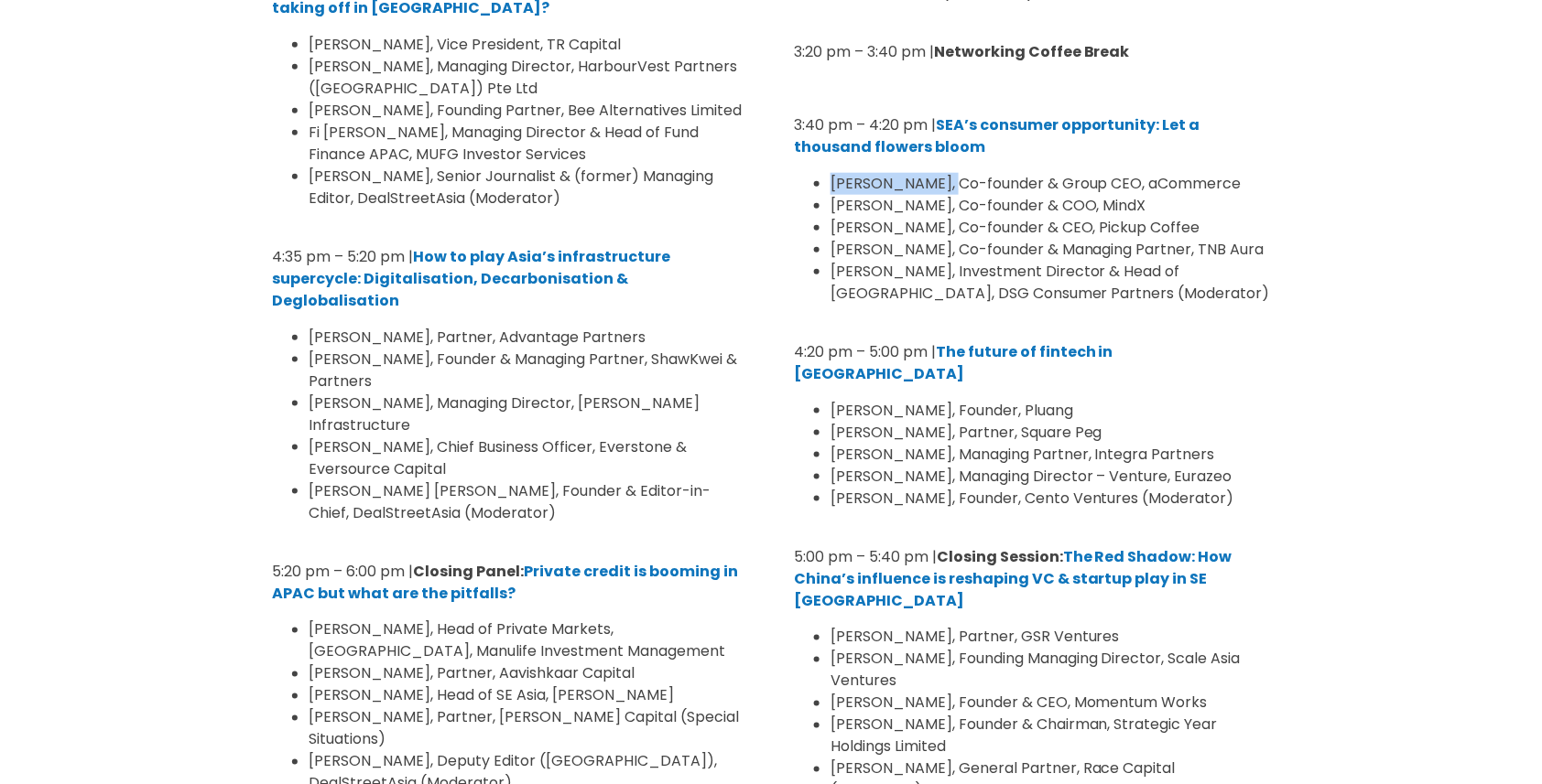
scroll to position [2687, 0]
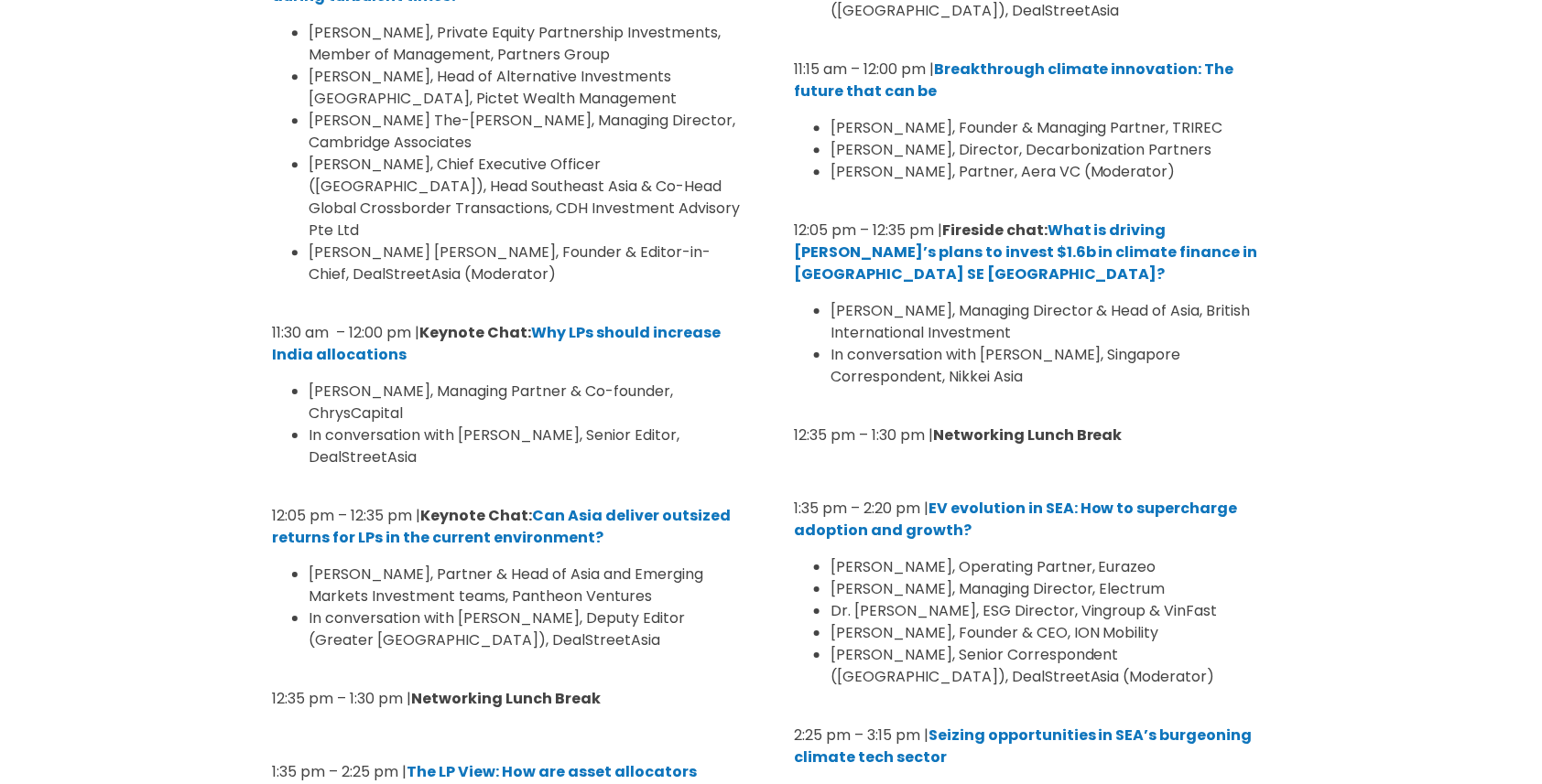
scroll to position [3800, 0]
